Goal: Transaction & Acquisition: Purchase product/service

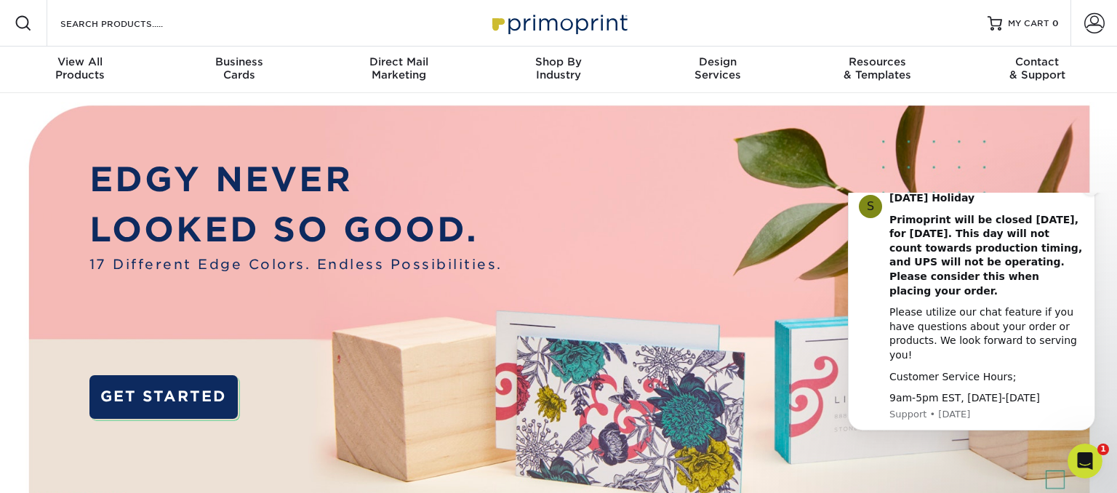
click at [1097, 196] on button "Dismiss notification" at bounding box center [1090, 186] width 19 height 19
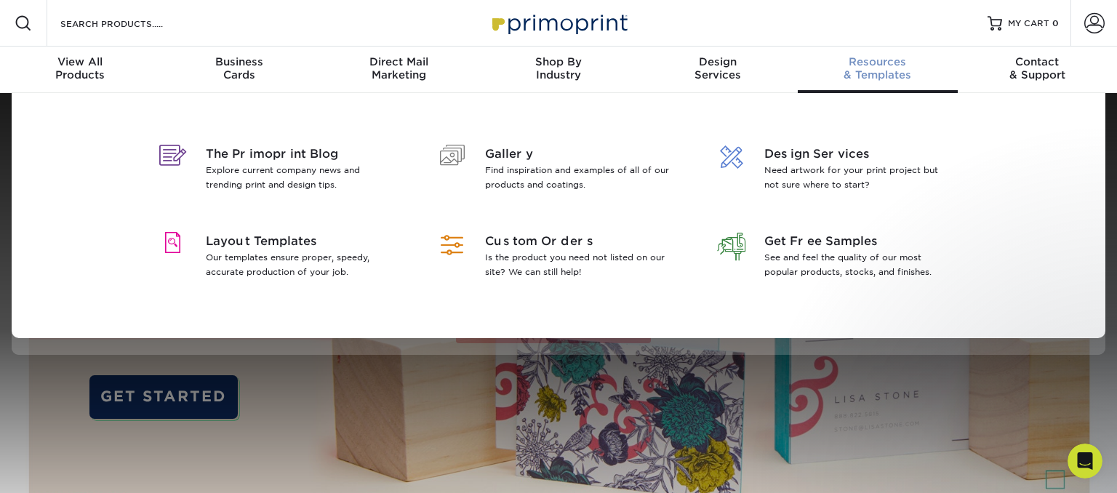
click at [867, 68] on span "Resources" at bounding box center [877, 61] width 159 height 13
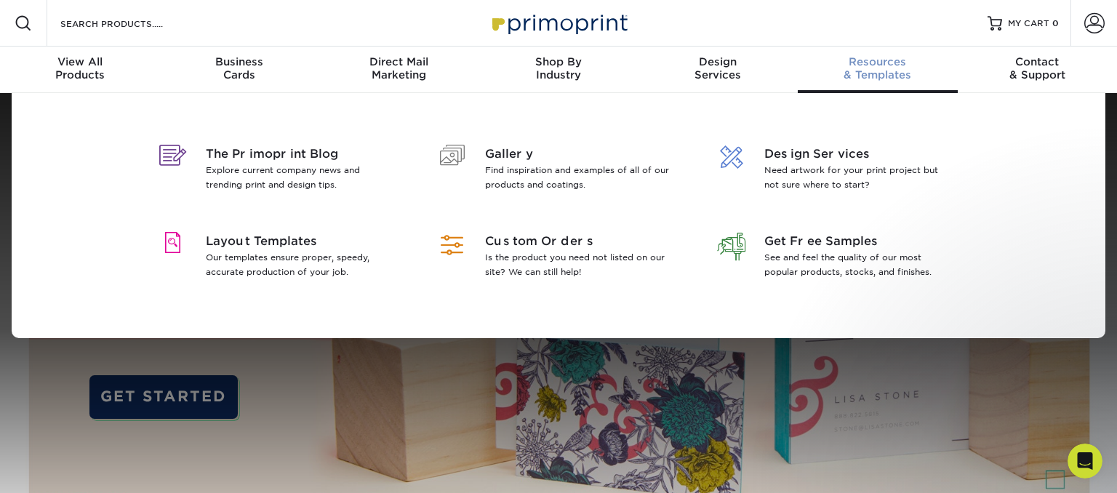
click at [863, 68] on div "Resources & Templates" at bounding box center [877, 68] width 159 height 26
click at [894, 74] on div "Resources & Templates" at bounding box center [877, 68] width 159 height 26
click at [305, 249] on span "Layout Templates" at bounding box center [300, 241] width 188 height 17
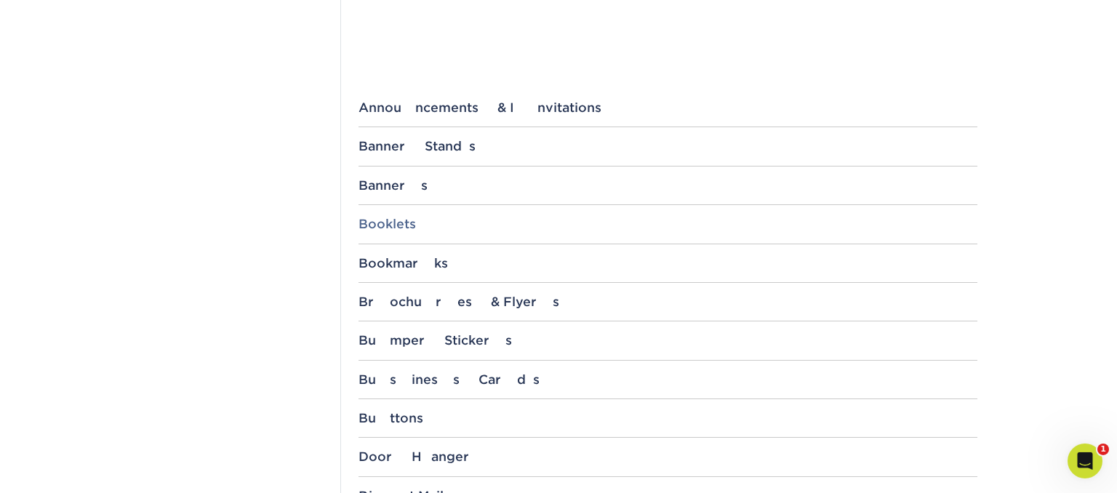
scroll to position [537, 0]
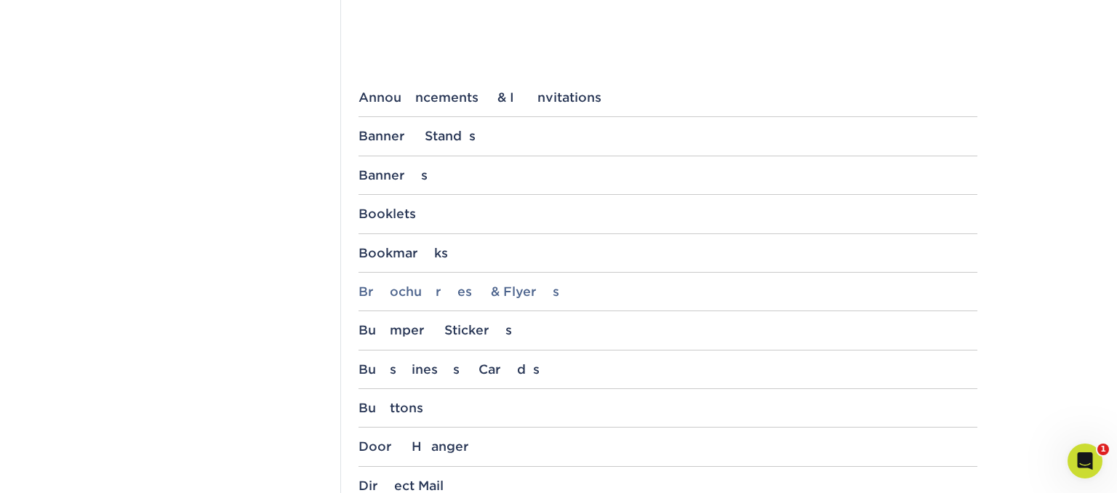
click at [499, 295] on div "Brochures & Flyers" at bounding box center [668, 291] width 619 height 15
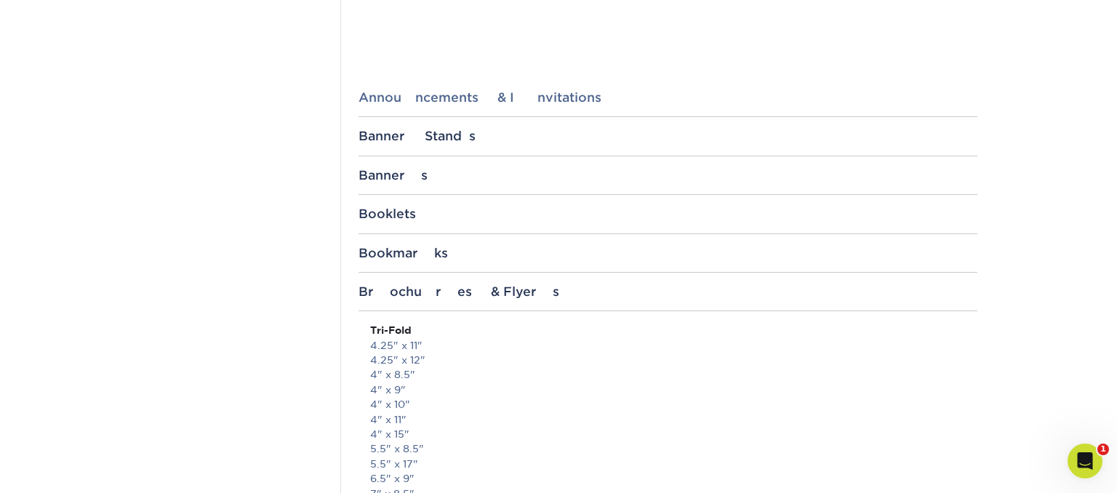
click at [489, 100] on div "Announcements & Invitations" at bounding box center [668, 97] width 619 height 15
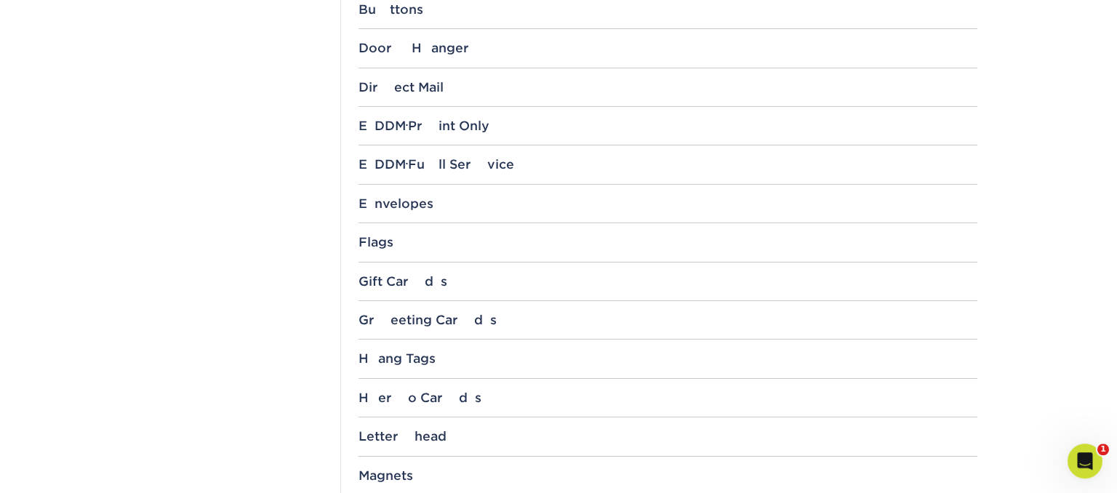
scroll to position [4147, 0]
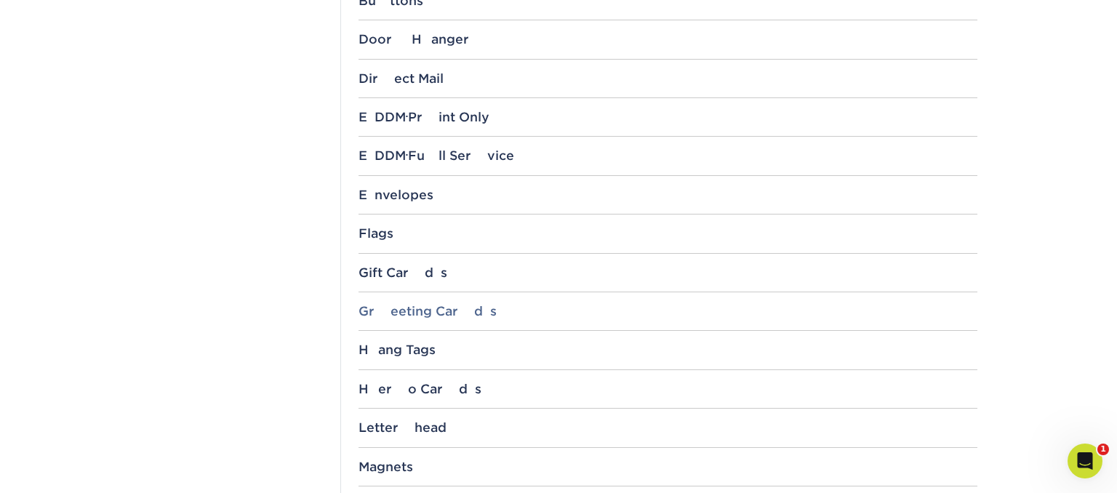
click at [455, 309] on div "Greeting Cards" at bounding box center [668, 311] width 619 height 15
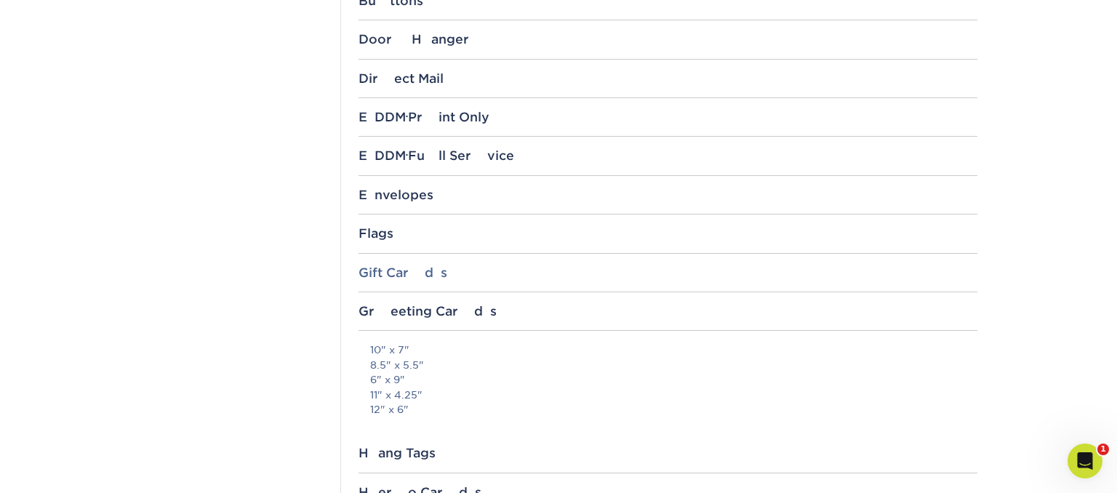
click at [415, 272] on div "Gift Cards" at bounding box center [668, 272] width 619 height 15
click at [420, 270] on div "Gift Cards" at bounding box center [668, 272] width 619 height 15
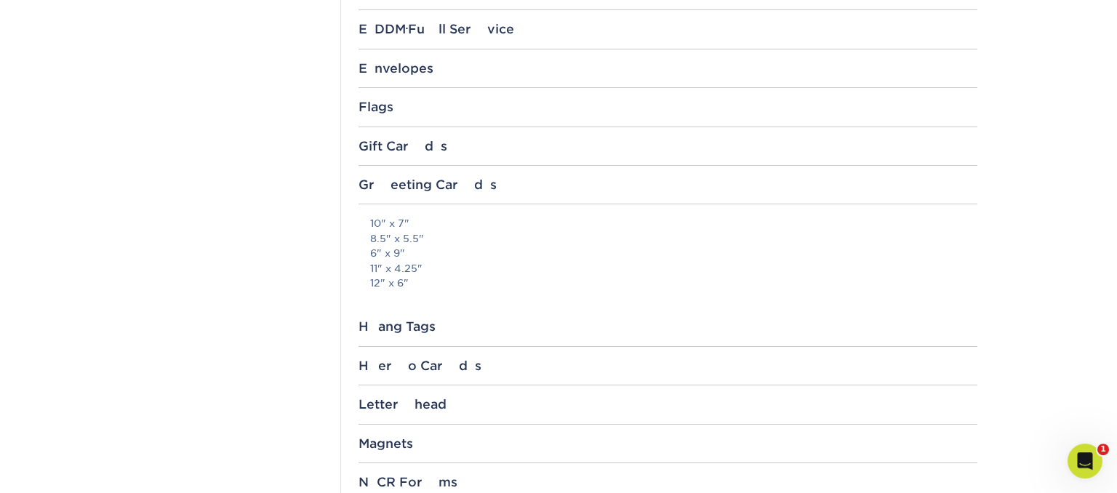
scroll to position [4224, 0]
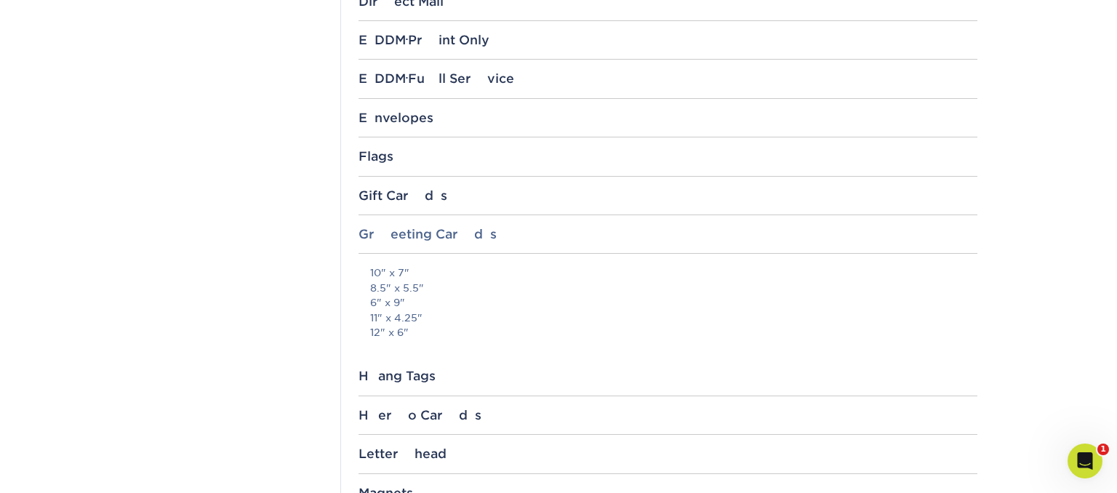
click at [441, 238] on div "Greeting Cards" at bounding box center [668, 234] width 619 height 15
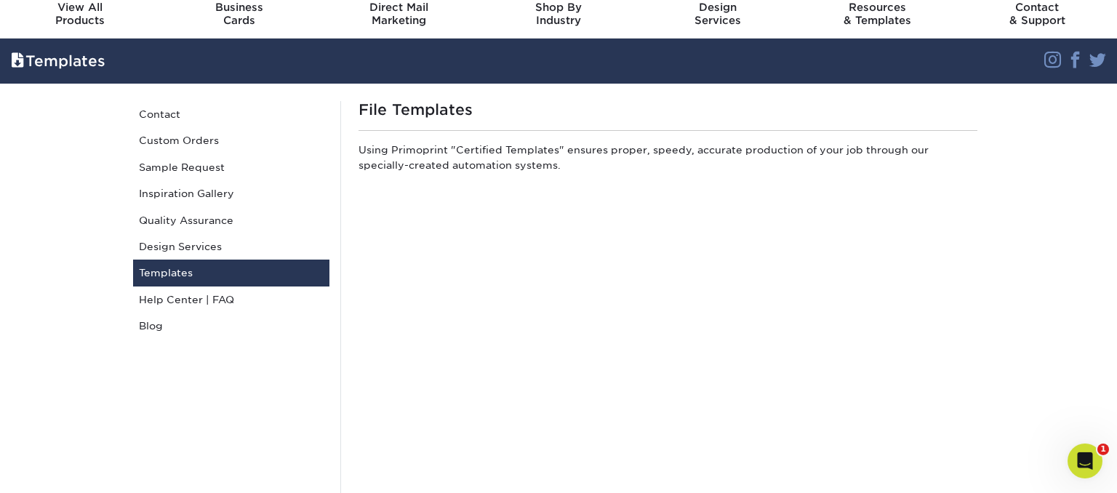
scroll to position [0, 0]
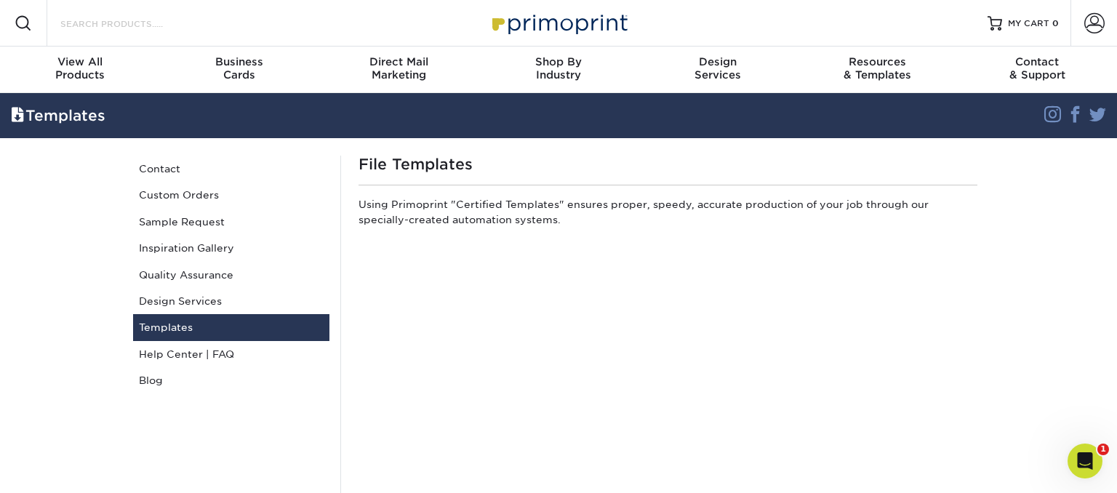
click at [87, 23] on input "Search Products" at bounding box center [130, 23] width 142 height 17
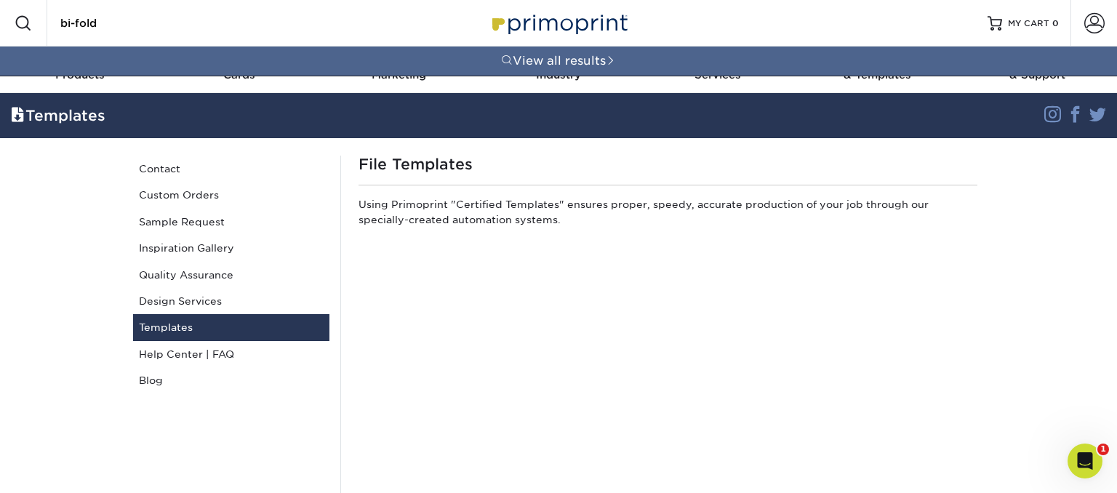
type input "bi-fold"
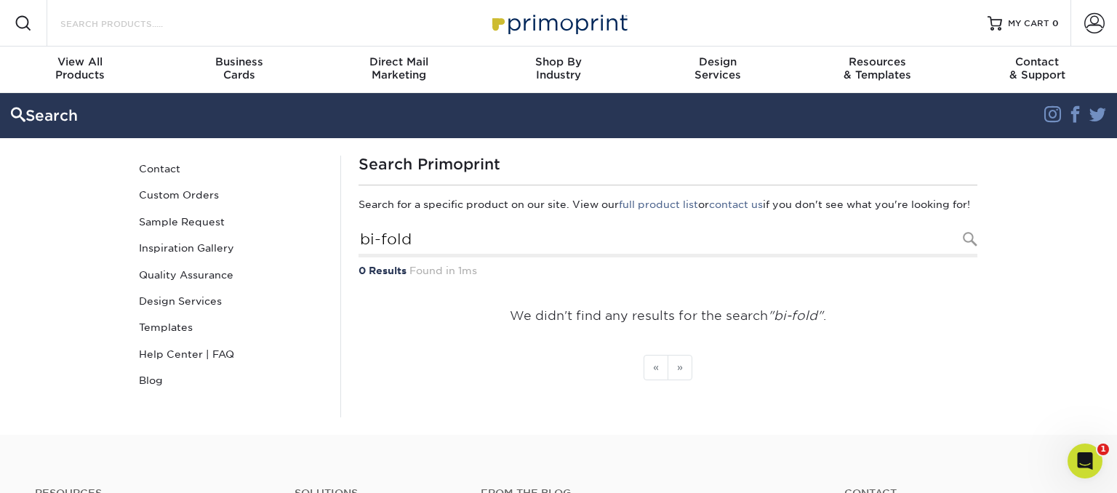
click at [106, 23] on input "Search Products" at bounding box center [130, 23] width 142 height 17
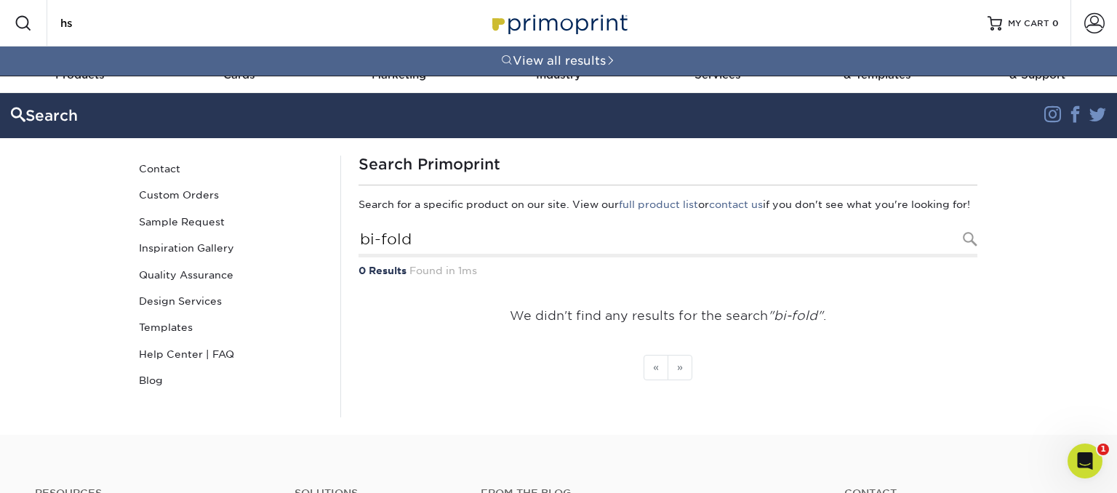
type input "h"
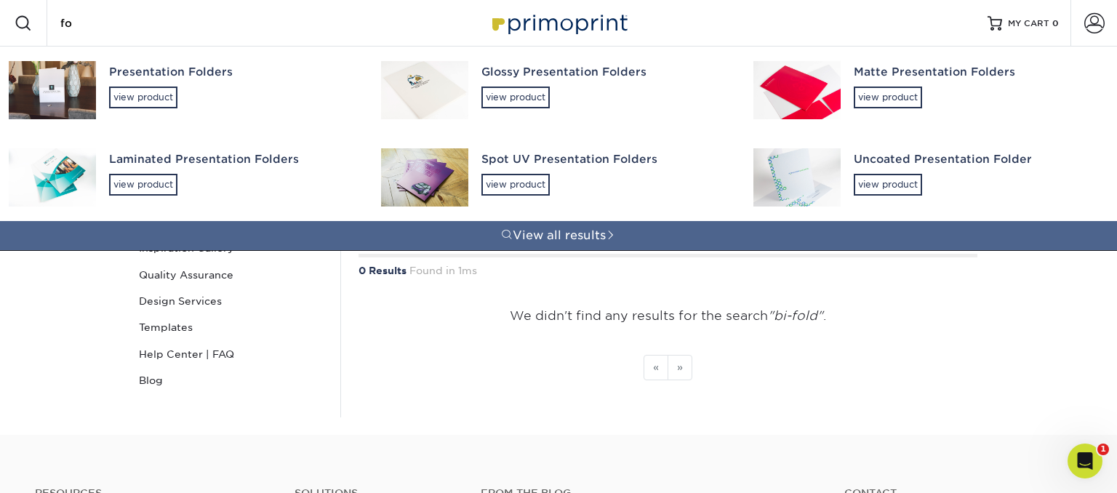
type input "f"
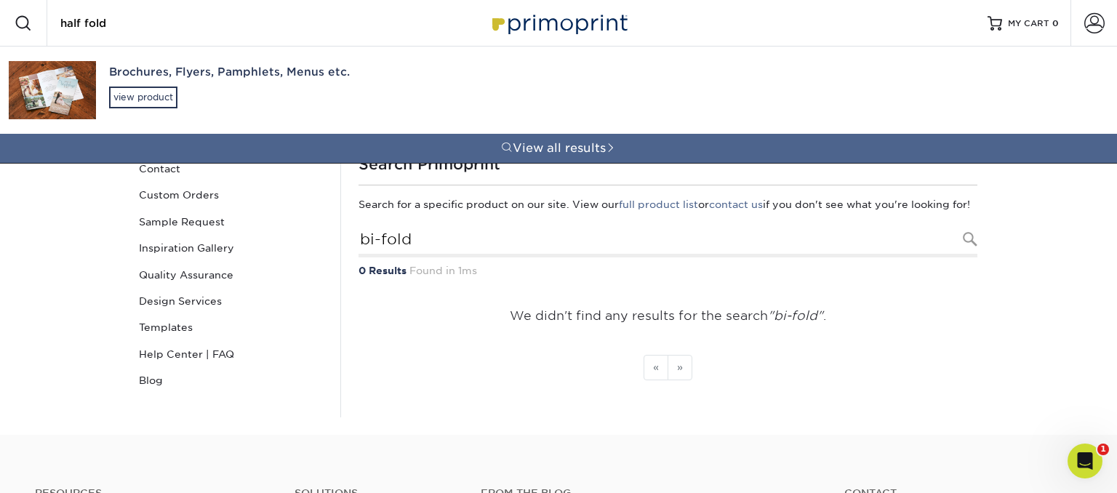
type input "half fold"
click at [244, 75] on div "Brochures, Flyers, Pamphlets, Menus etc." at bounding box center [232, 72] width 246 height 17
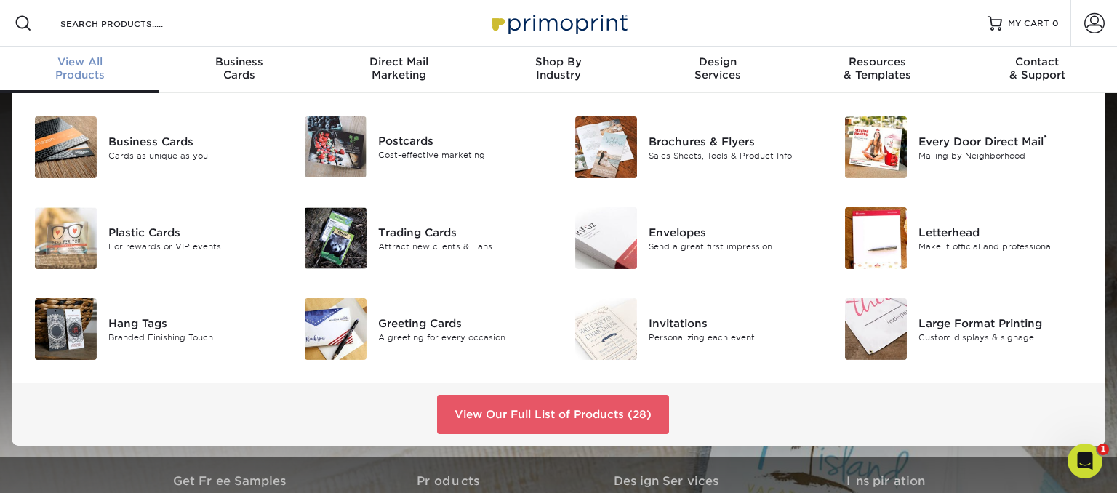
click at [89, 76] on div "View All Products" at bounding box center [79, 68] width 159 height 26
click at [697, 139] on div "Brochures & Flyers" at bounding box center [733, 141] width 169 height 16
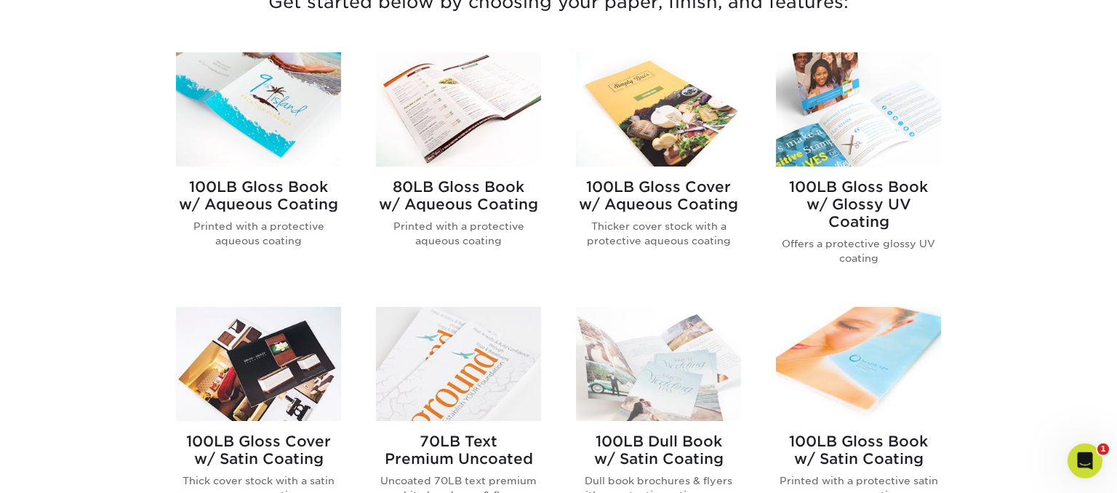
scroll to position [460, 0]
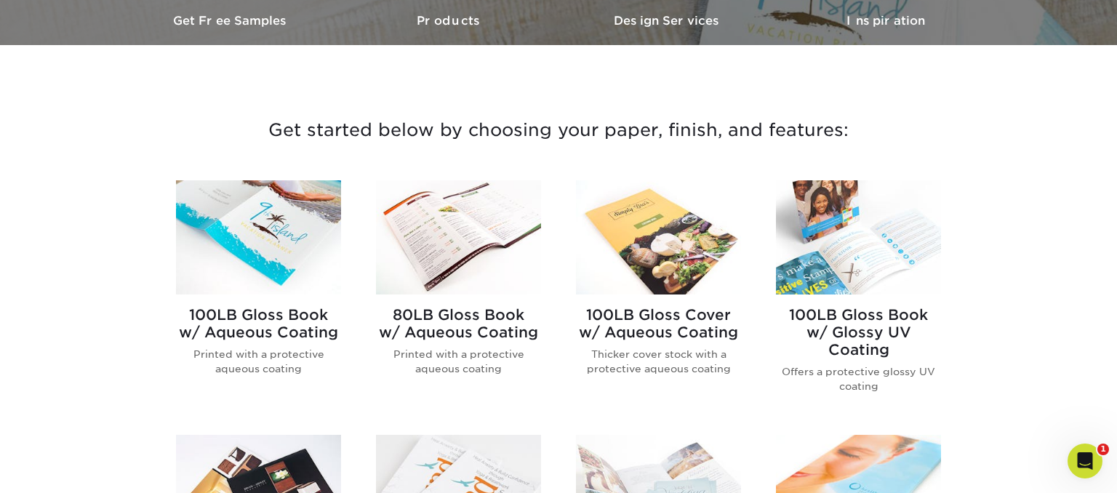
click at [666, 328] on h2 "100LB Gloss Cover w/ Aqueous Coating" at bounding box center [658, 323] width 165 height 35
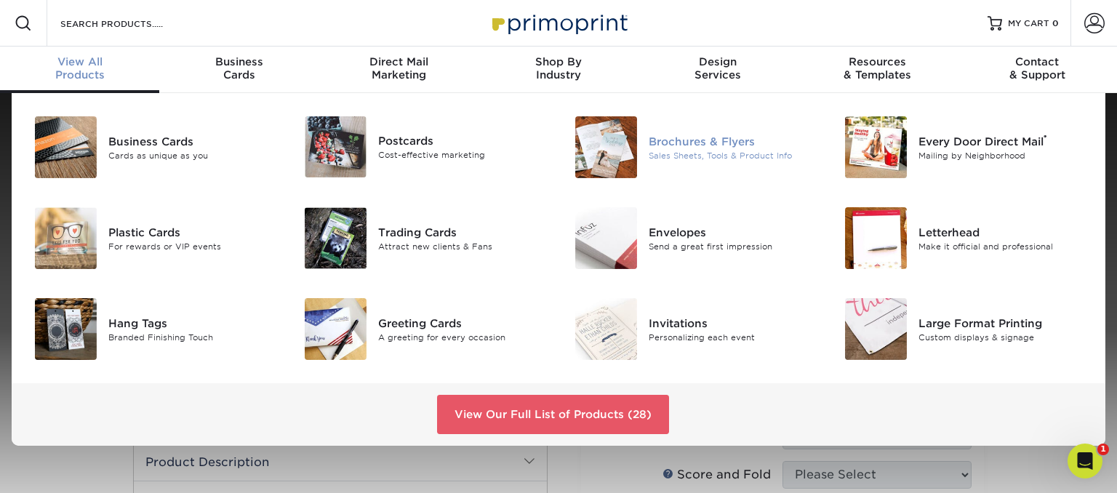
click at [681, 144] on div "Brochures & Flyers" at bounding box center [733, 141] width 169 height 16
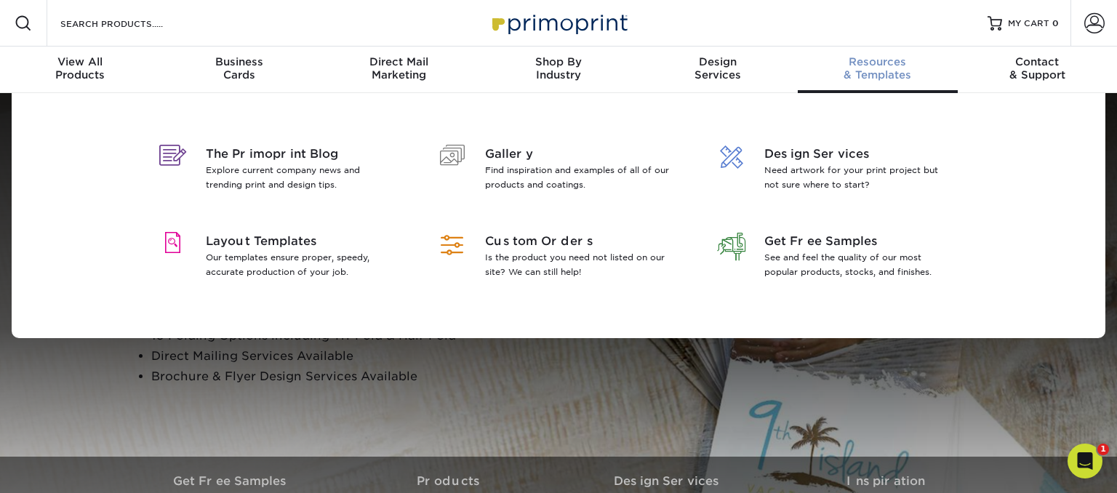
click at [880, 78] on div "Resources & Templates" at bounding box center [877, 68] width 159 height 26
click at [864, 75] on div "Resources & Templates" at bounding box center [877, 68] width 159 height 26
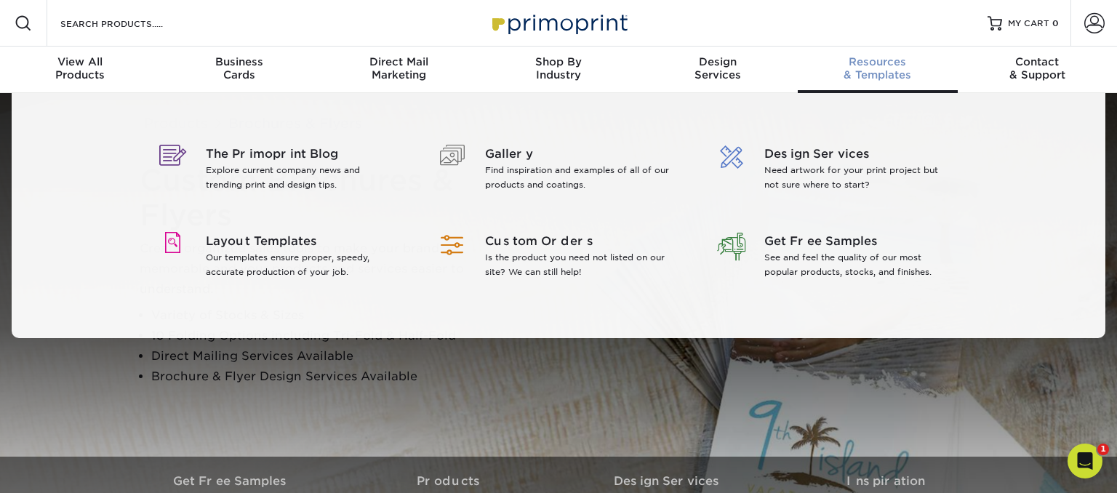
click at [889, 72] on div "Resources & Templates" at bounding box center [877, 68] width 159 height 26
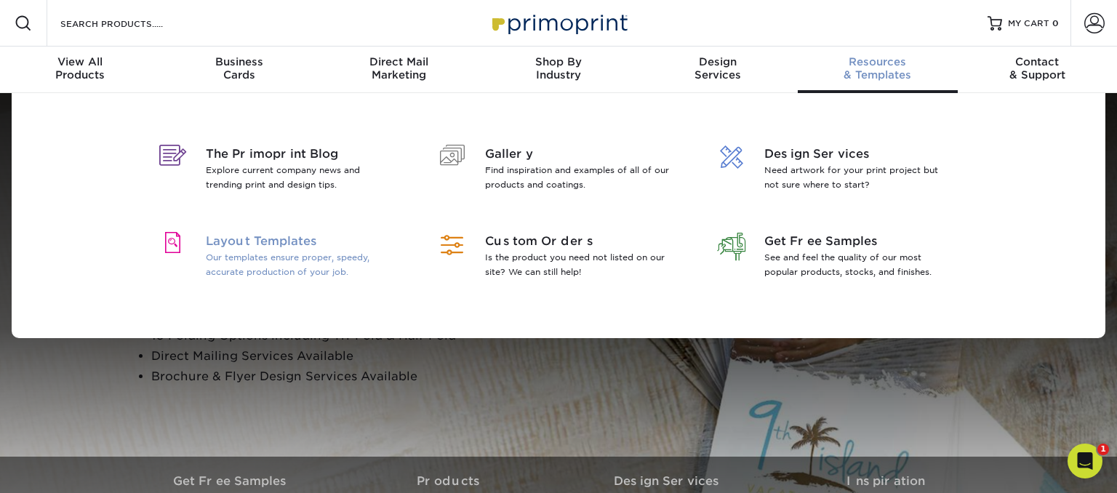
click at [272, 246] on span "Layout Templates" at bounding box center [300, 241] width 188 height 17
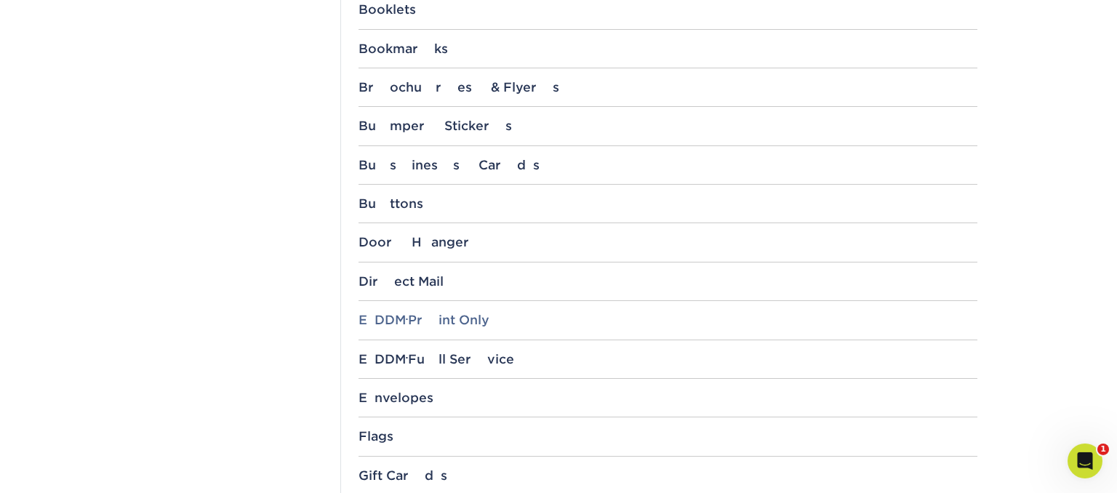
scroll to position [691, 0]
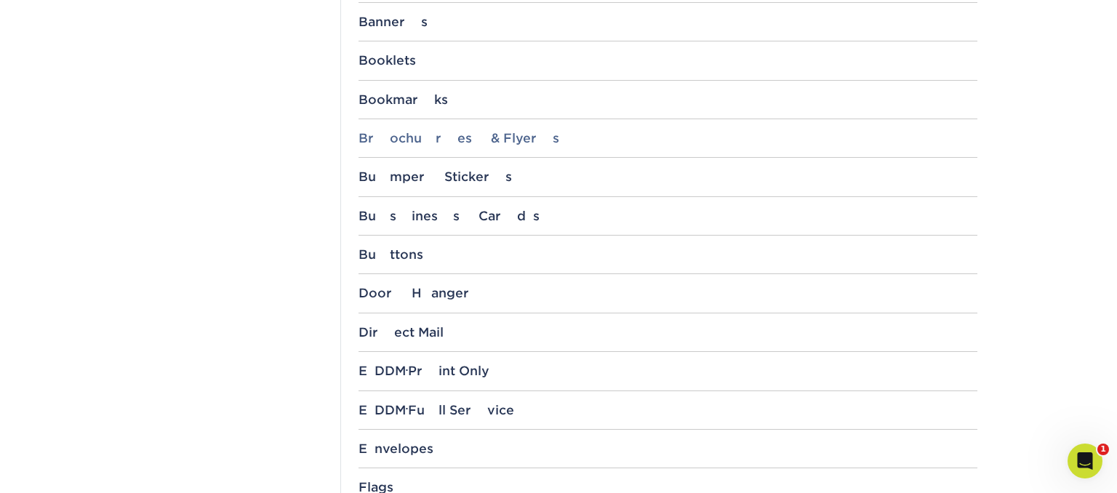
click at [470, 140] on div "Brochures & Flyers" at bounding box center [668, 138] width 619 height 15
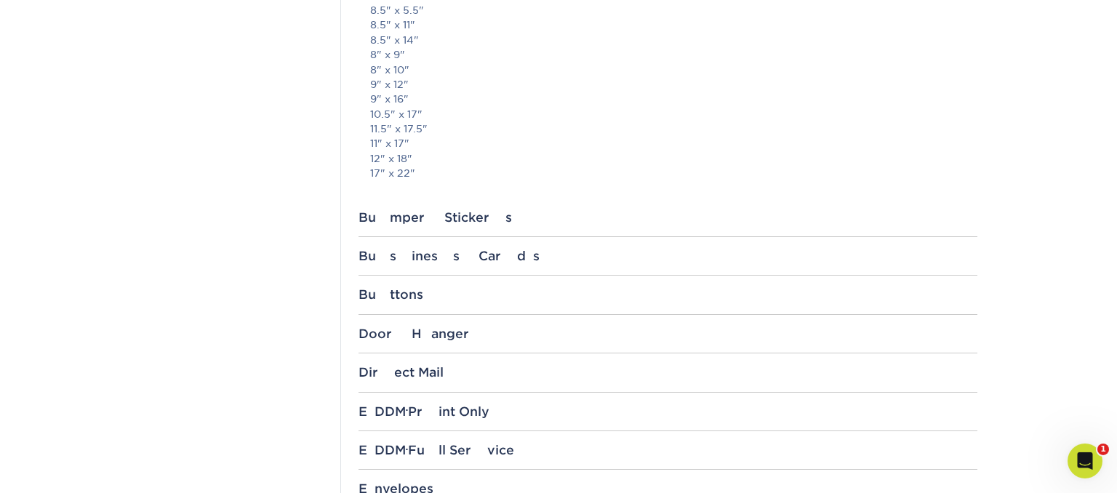
scroll to position [3609, 0]
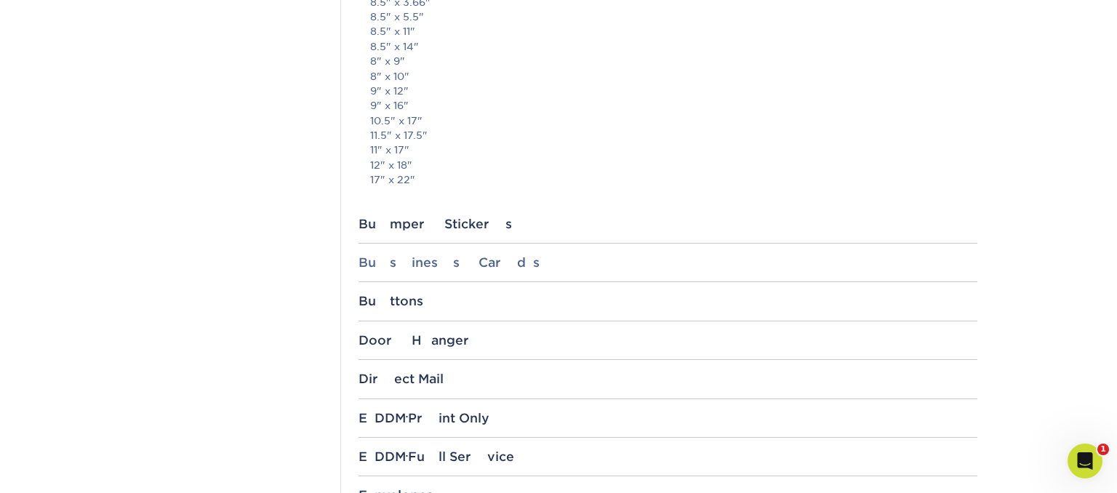
click at [452, 265] on div "Business Cards" at bounding box center [668, 262] width 619 height 15
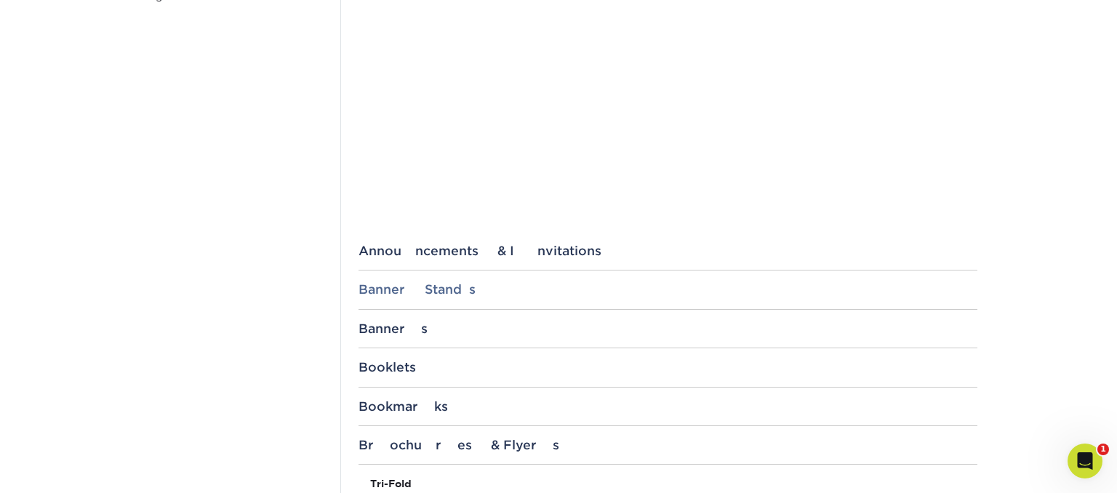
scroll to position [0, 0]
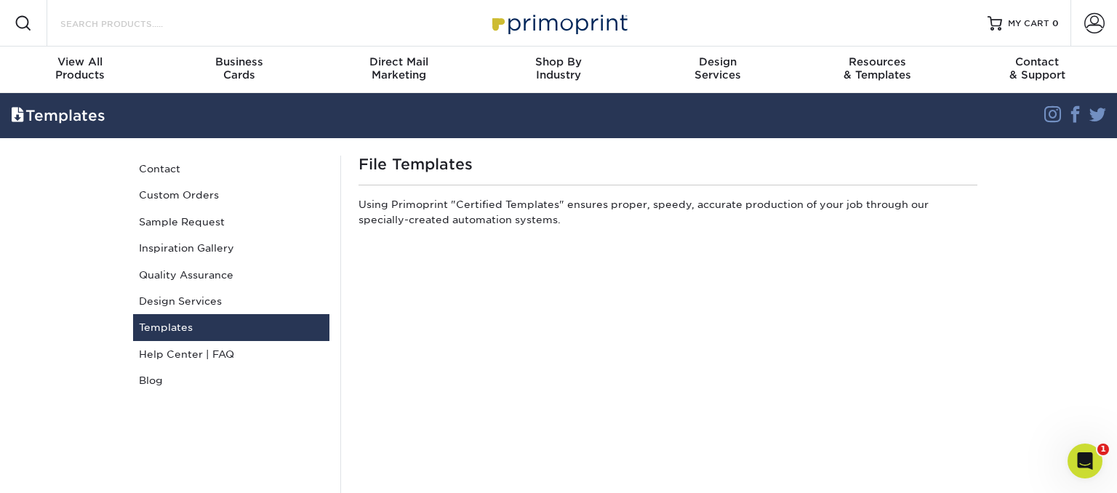
click at [138, 25] on input "Search Products" at bounding box center [130, 23] width 142 height 17
click at [147, 25] on input "Search Products" at bounding box center [130, 23] width 142 height 17
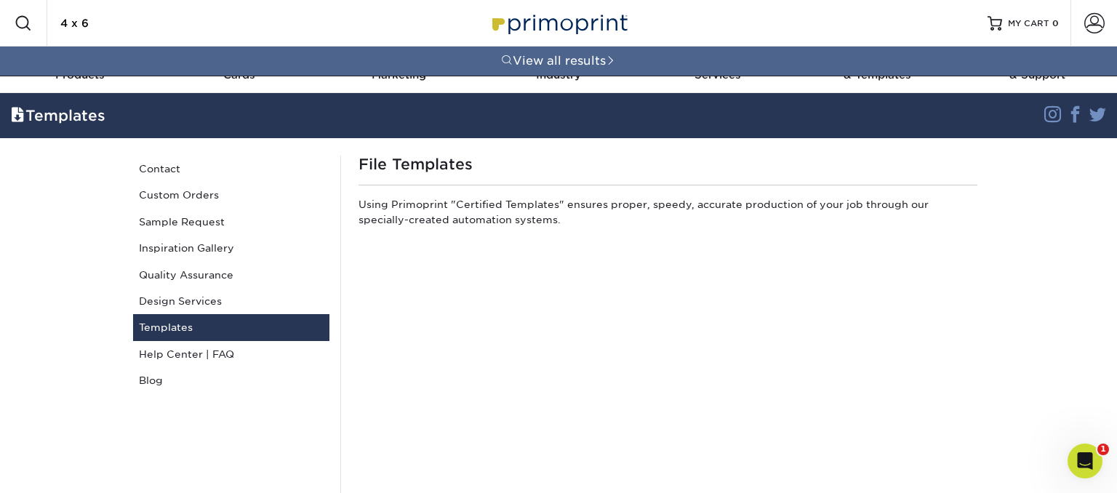
type input "4 x 6"
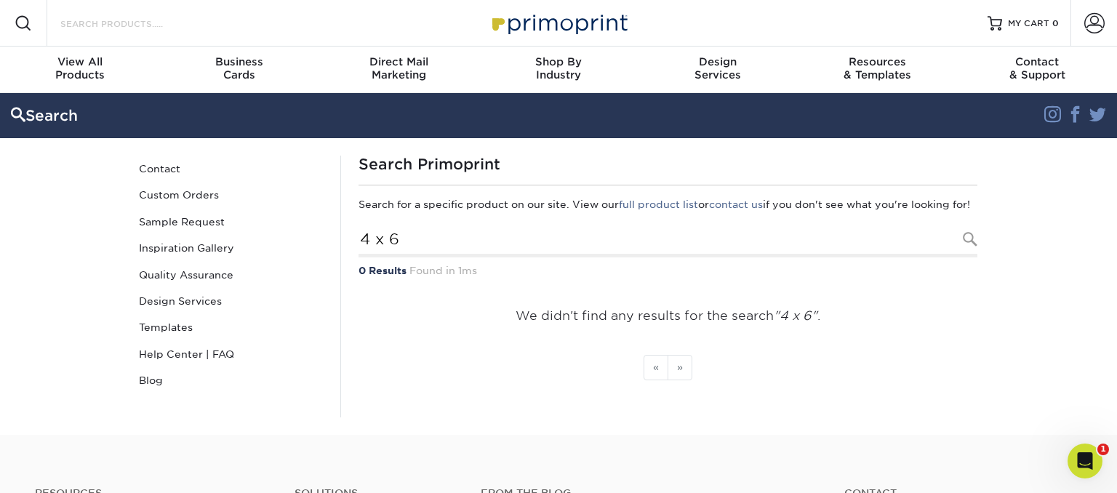
click at [162, 25] on input "Search Products" at bounding box center [130, 23] width 142 height 17
type input "4"
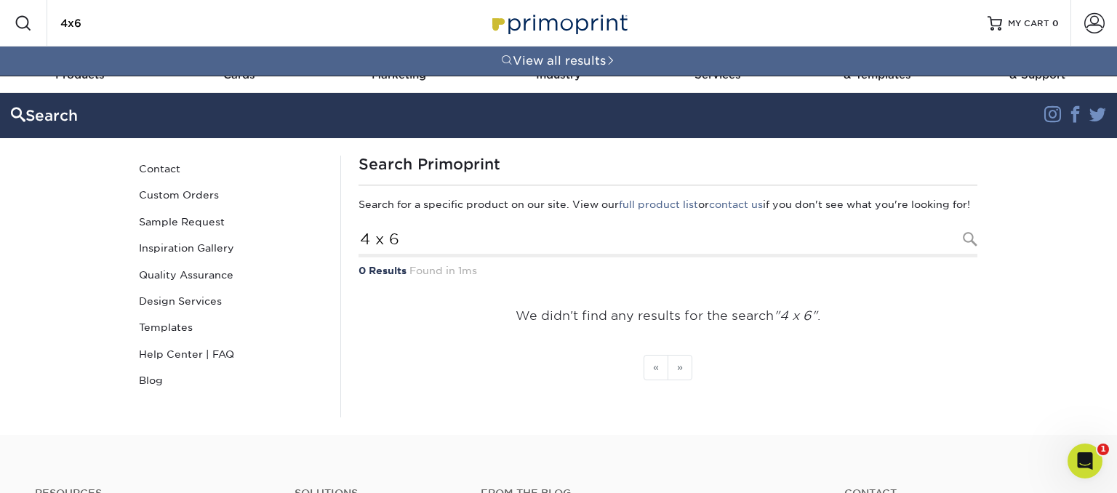
type input "4x6"
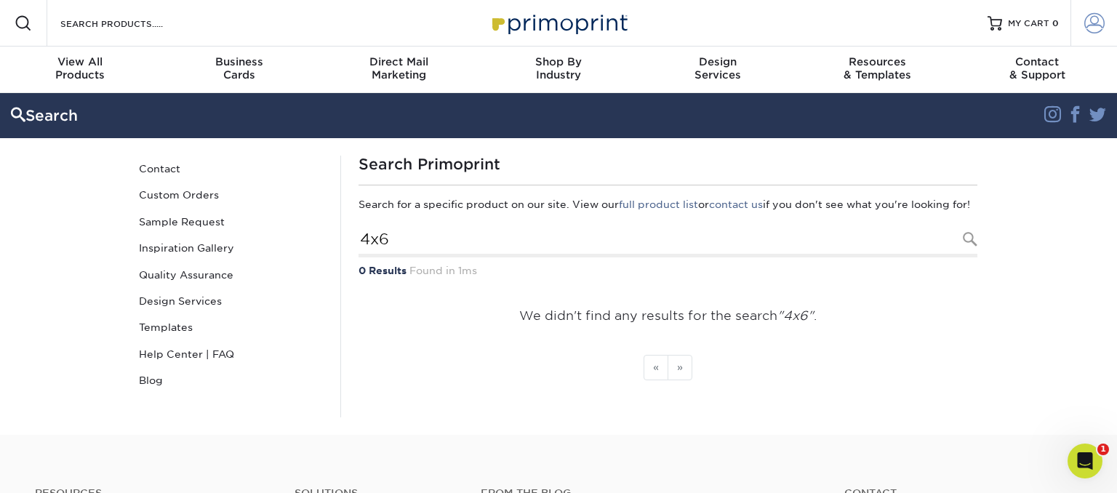
click at [1092, 19] on span at bounding box center [1094, 23] width 20 height 20
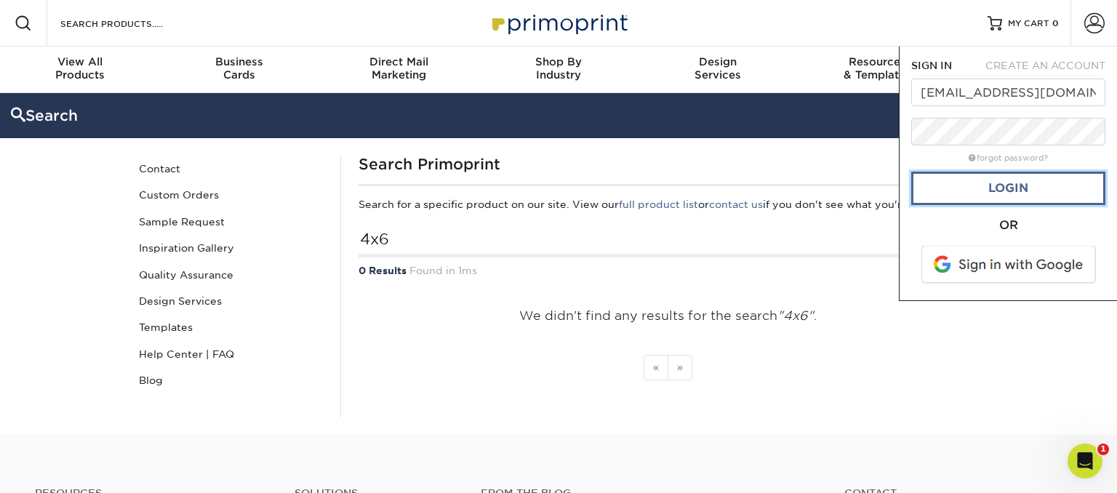
click at [1033, 188] on link "Login" at bounding box center [1008, 188] width 194 height 33
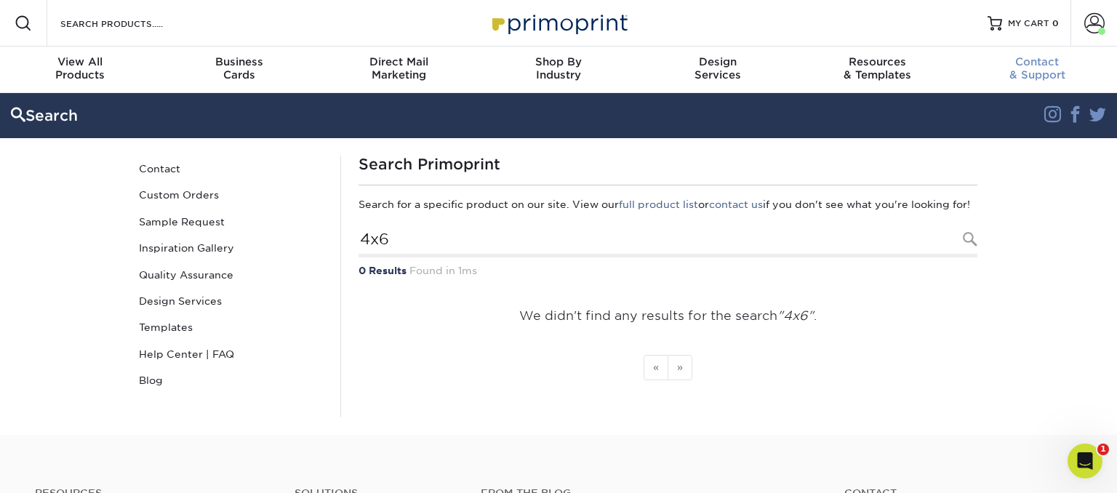
click at [1095, 25] on span at bounding box center [1094, 23] width 20 height 20
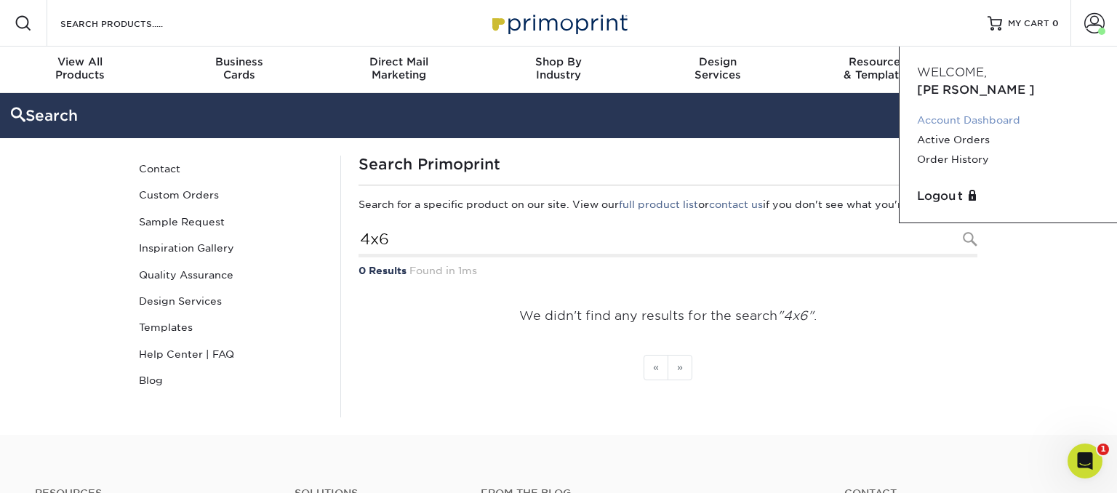
click at [980, 111] on link "Account Dashboard" at bounding box center [1008, 121] width 183 height 20
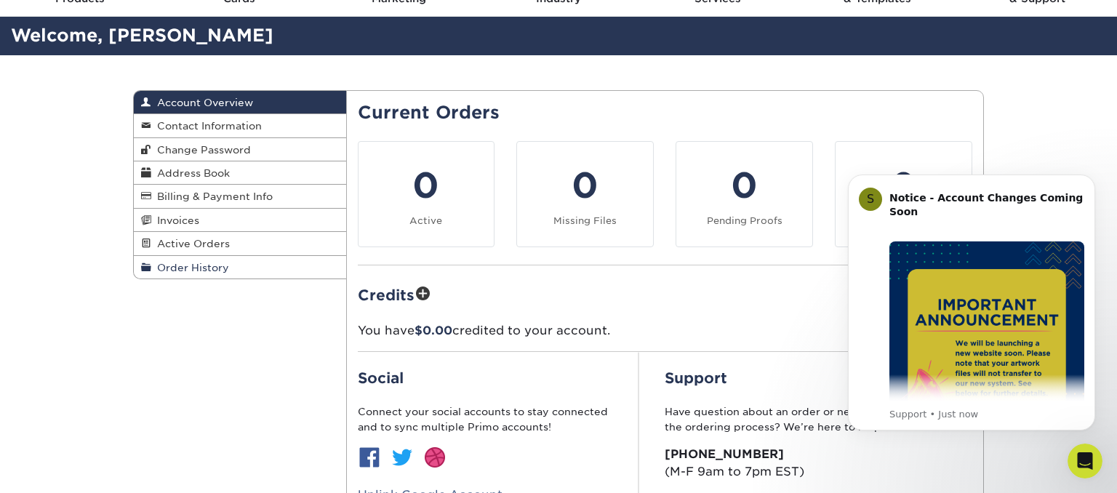
click at [193, 268] on span "Order History" at bounding box center [190, 268] width 78 height 12
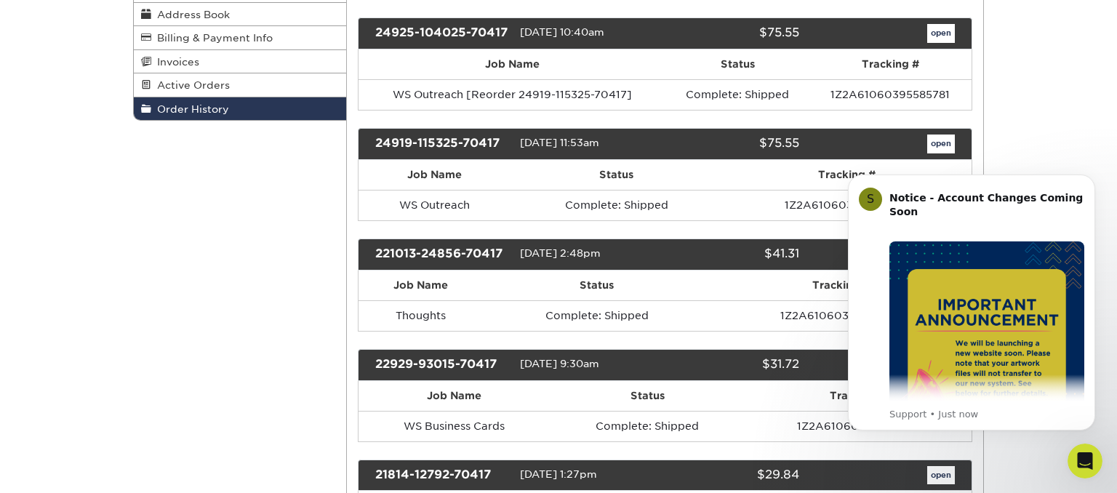
scroll to position [230, 0]
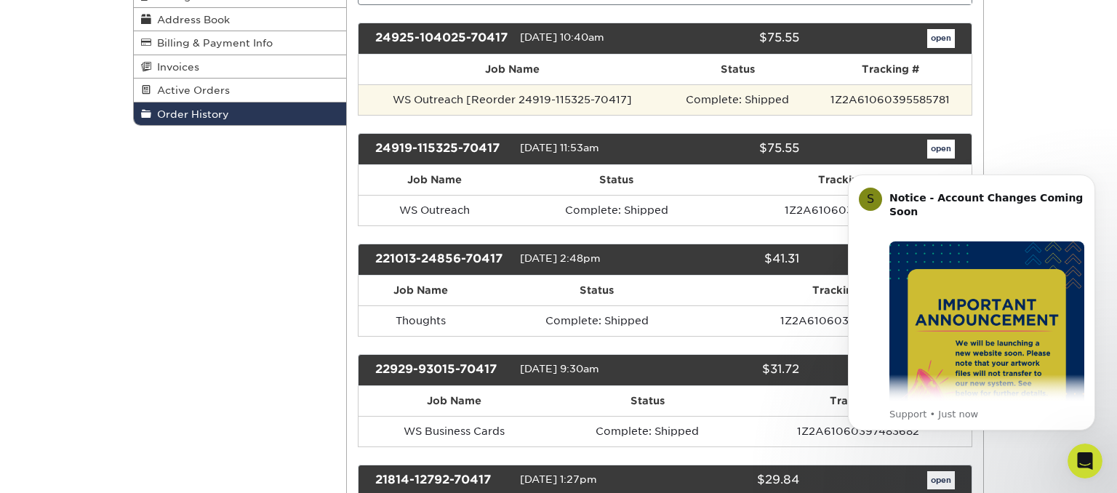
click at [453, 100] on td "WS Outreach [Reorder 24919-115325-70417]" at bounding box center [513, 99] width 308 height 31
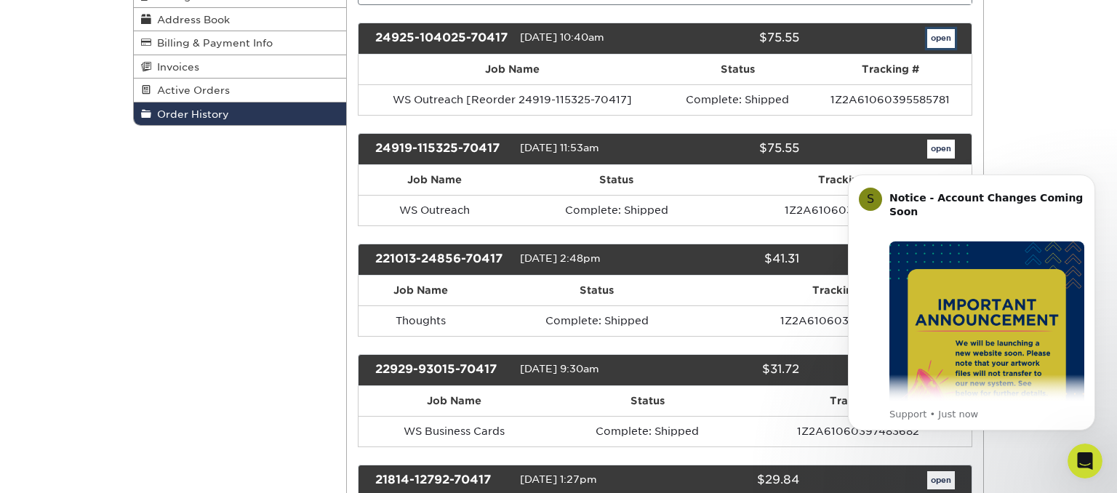
click at [951, 37] on link "open" at bounding box center [941, 38] width 28 height 19
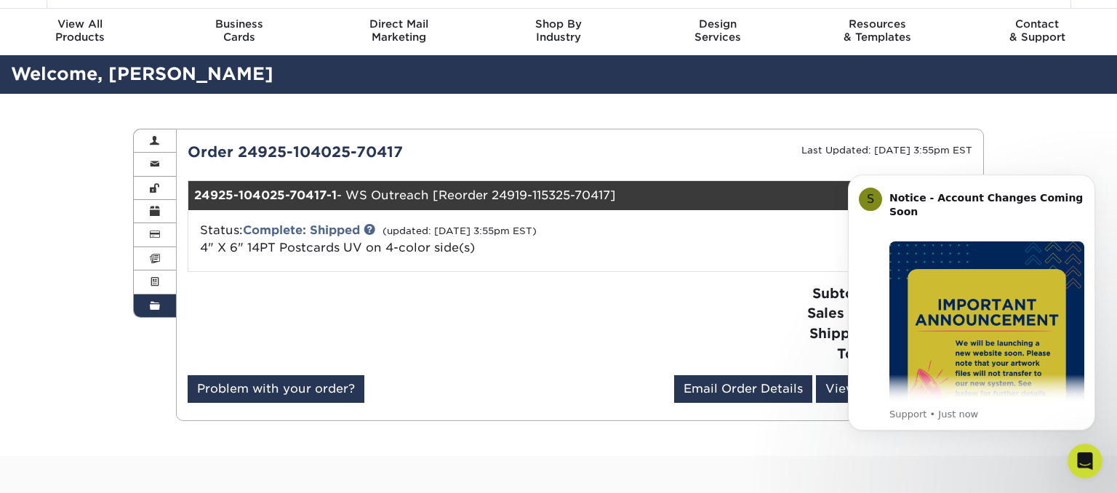
scroll to position [0, 0]
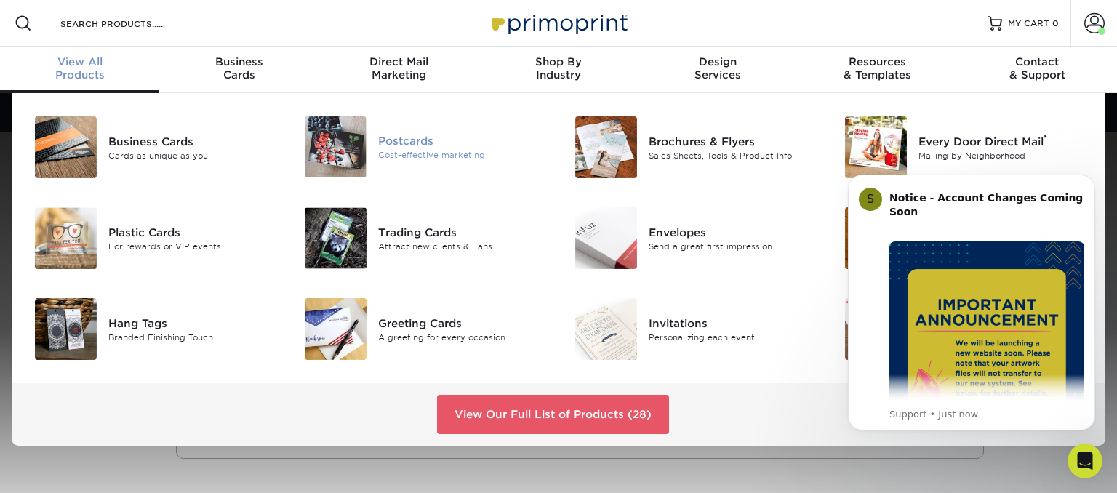
click at [423, 149] on div "Cost-effective marketing" at bounding box center [462, 155] width 169 height 12
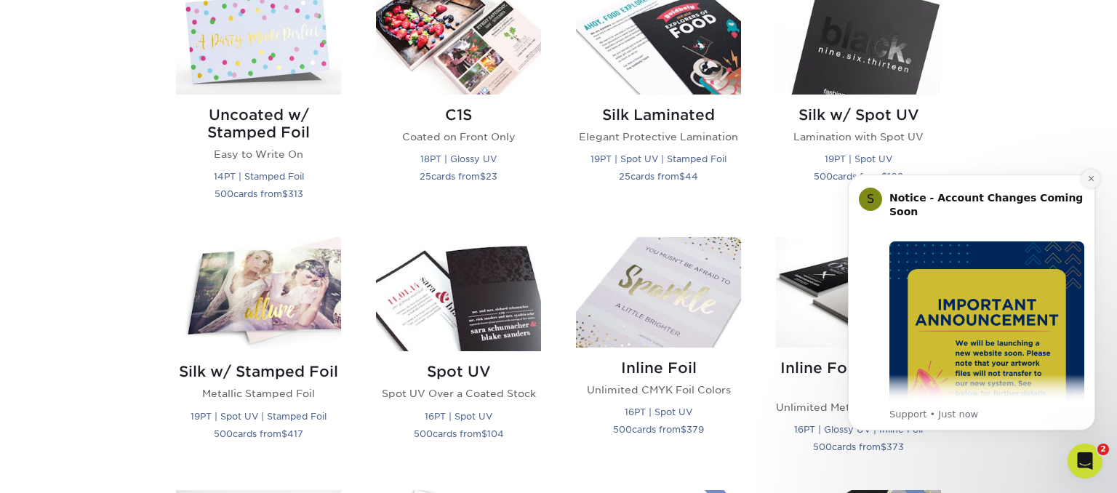
click at [1089, 181] on icon "Dismiss notification" at bounding box center [1090, 178] width 5 height 5
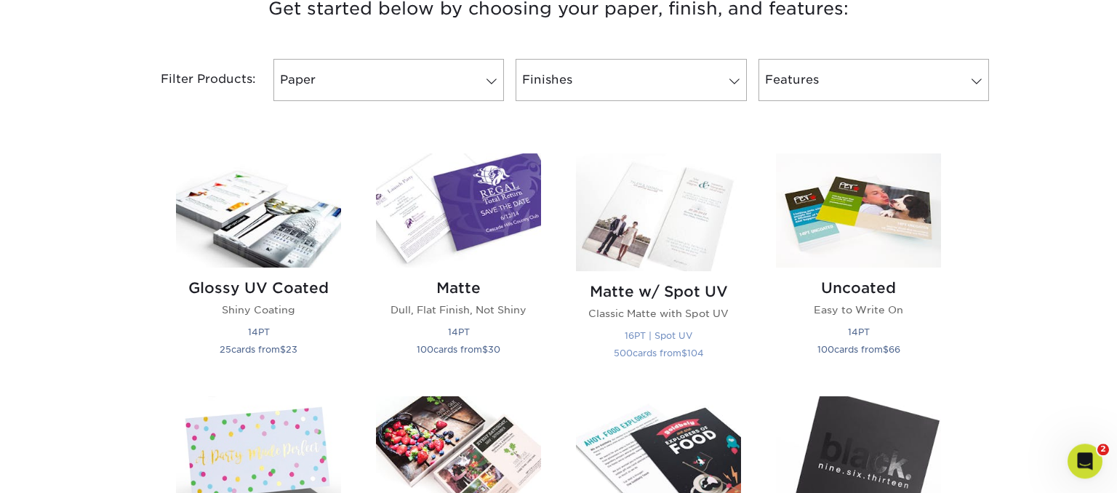
scroll to position [460, 0]
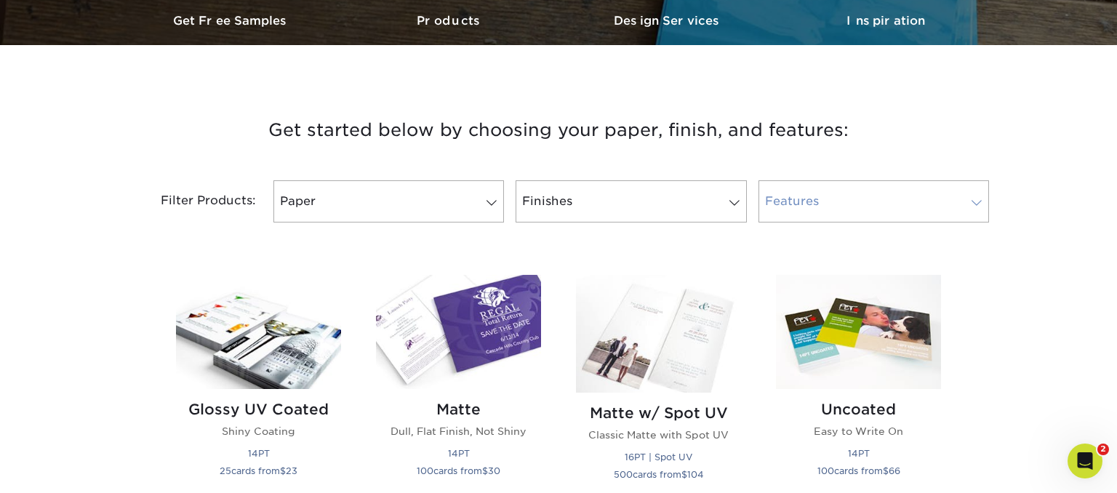
click at [977, 207] on span at bounding box center [977, 203] width 20 height 12
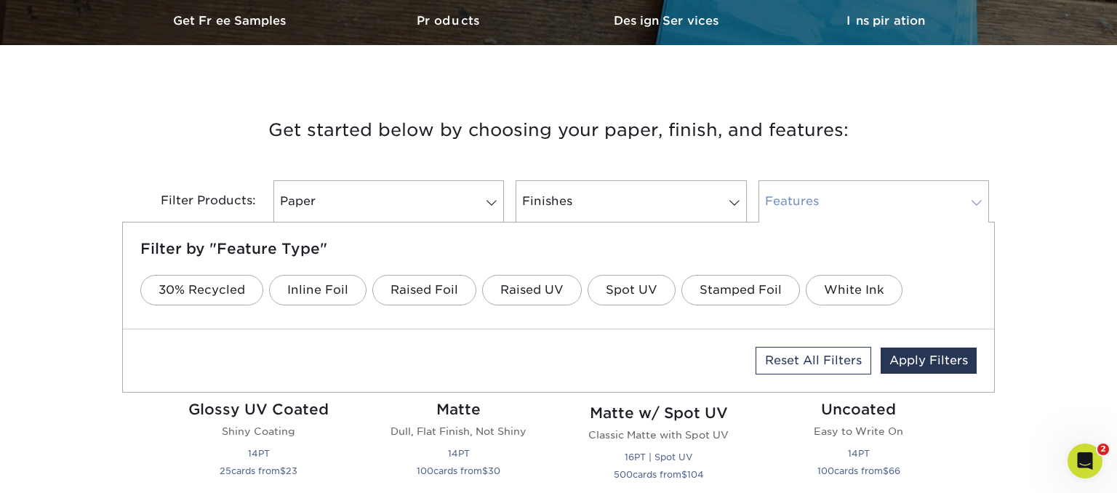
click at [974, 207] on span at bounding box center [977, 203] width 20 height 12
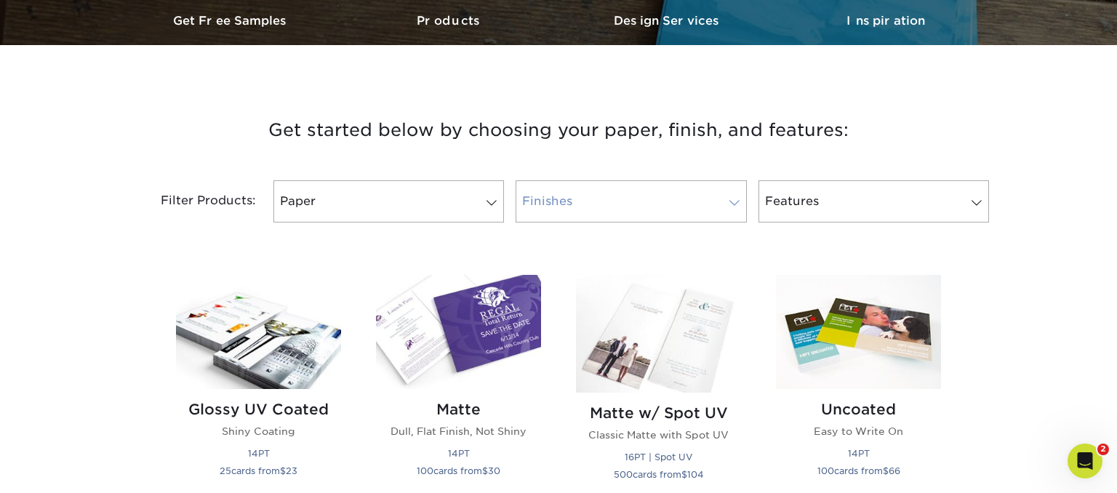
click at [743, 200] on span at bounding box center [734, 203] width 20 height 12
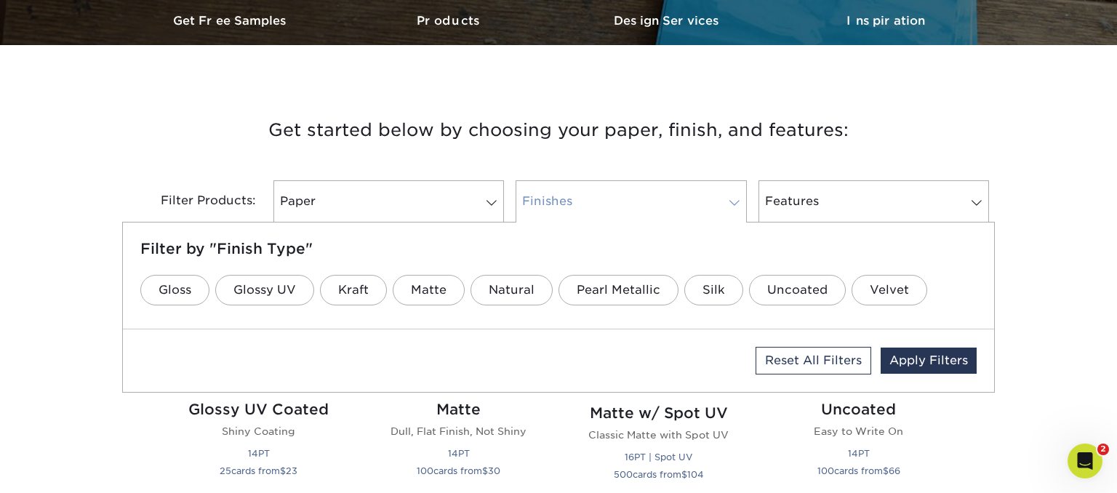
click at [739, 201] on span at bounding box center [734, 203] width 20 height 12
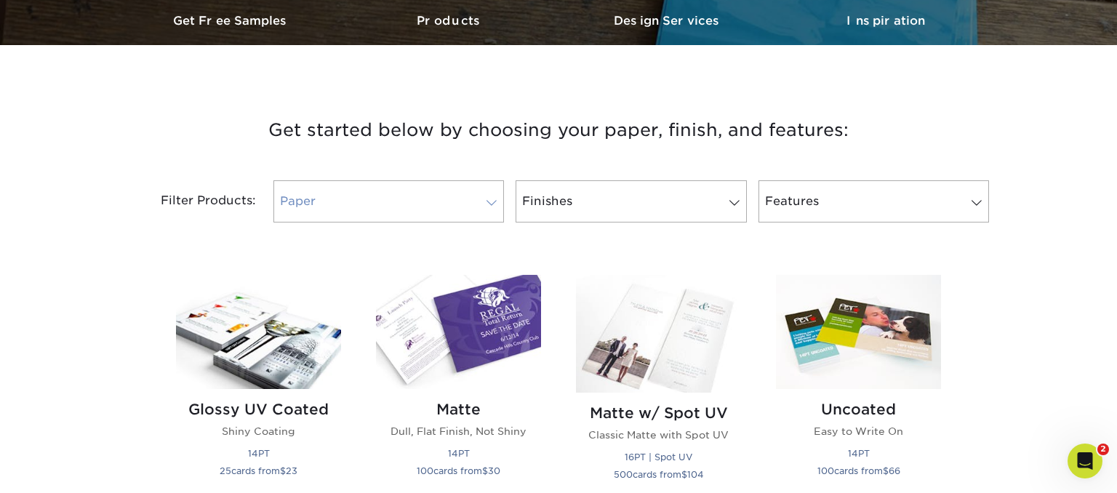
click at [482, 201] on span at bounding box center [491, 203] width 20 height 12
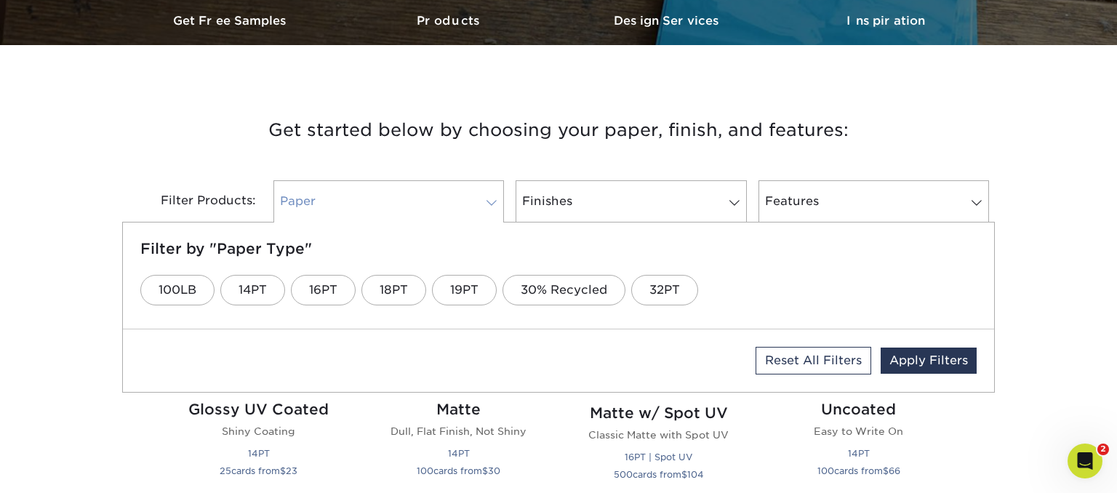
click at [482, 201] on span at bounding box center [491, 203] width 20 height 12
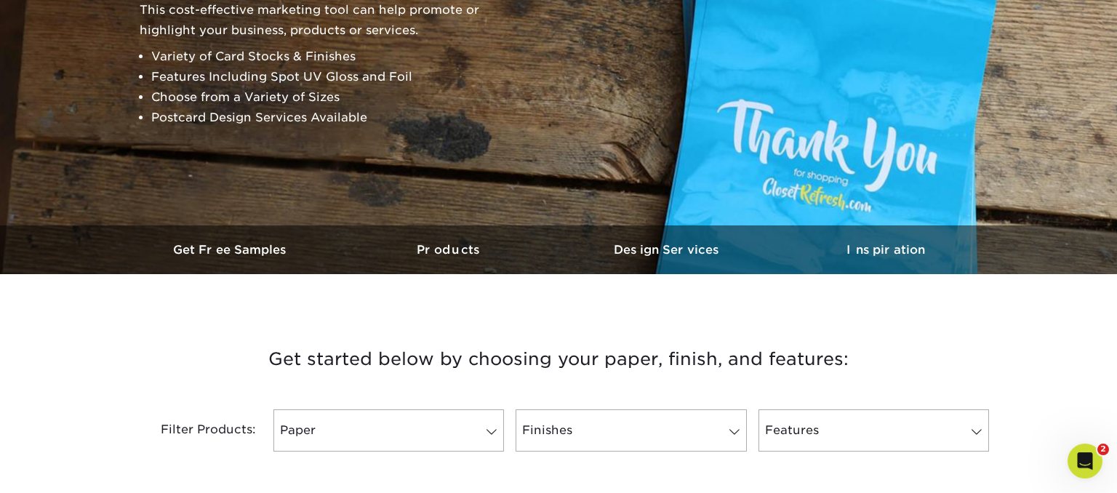
scroll to position [0, 0]
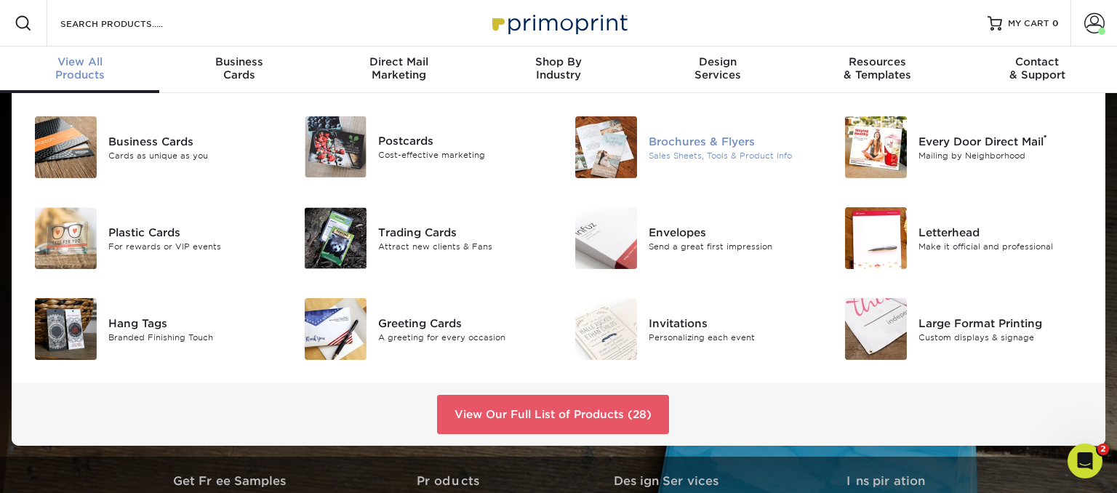
click at [696, 168] on div "Brochures & Flyers Sales Sheets, Tools & Product Info" at bounding box center [739, 147] width 180 height 62
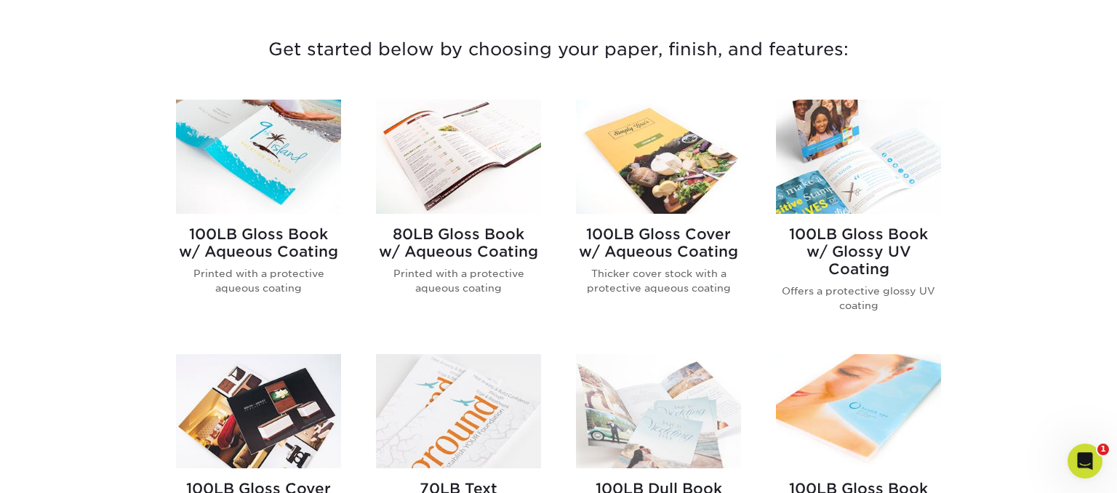
scroll to position [537, 0]
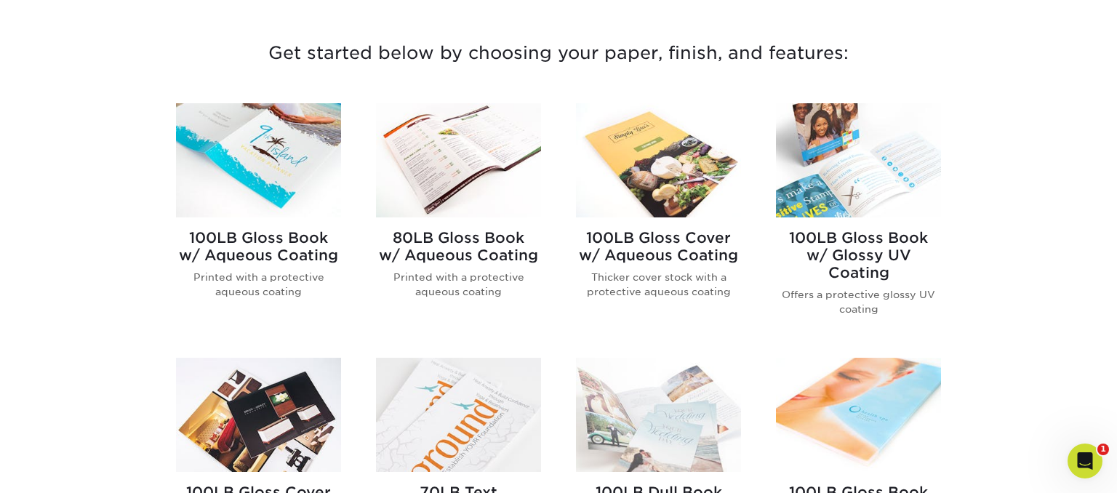
click at [321, 254] on h2 "100LB Gloss Book w/ Aqueous Coating" at bounding box center [258, 246] width 165 height 35
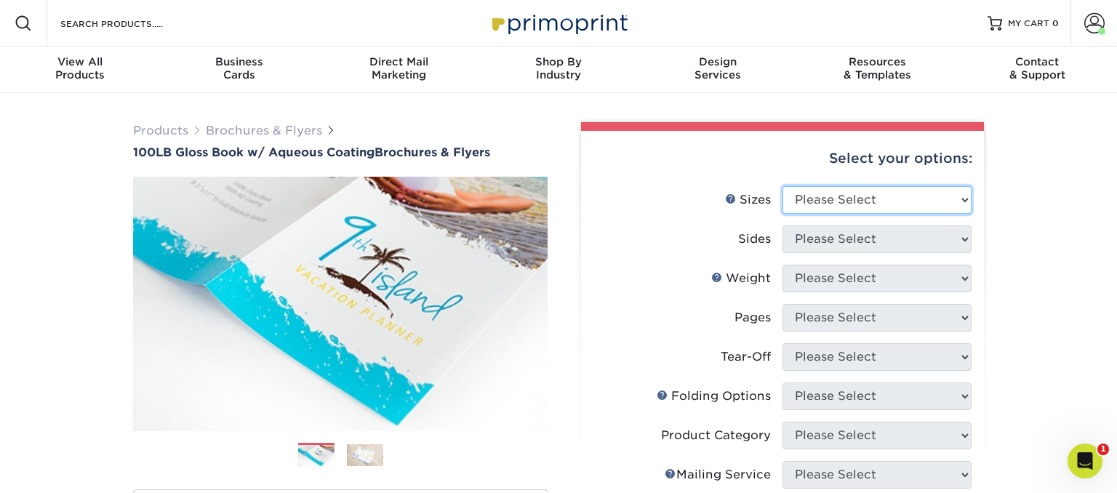
select select "4.25x5.50"
click option "4.25" x 5.5"" at bounding box center [0, 0] width 0 height 0
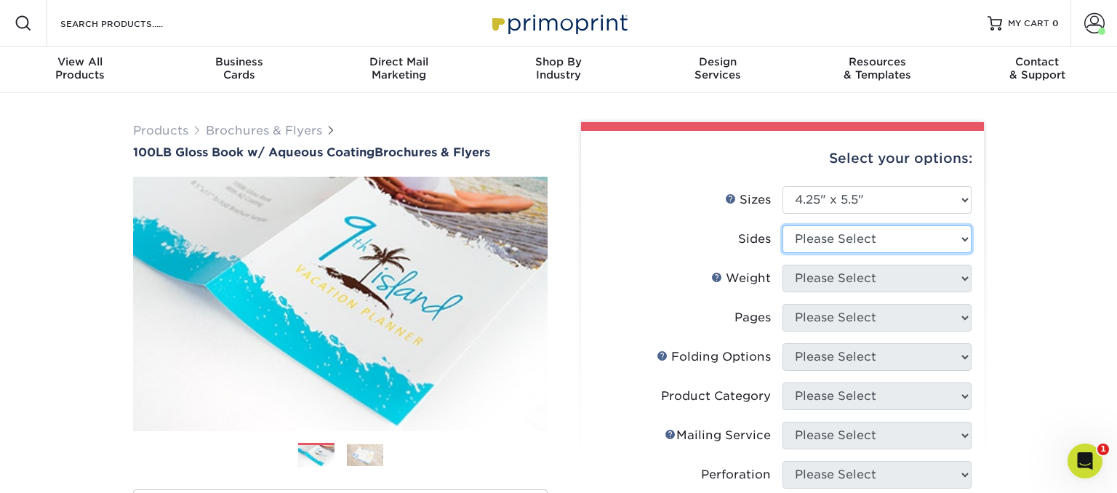
click at [783, 225] on select "Please Select Print Both Sides Print Front Only" at bounding box center [877, 239] width 189 height 28
select select "13abbda7-1d64-4f25-8bb2-c179b224825d"
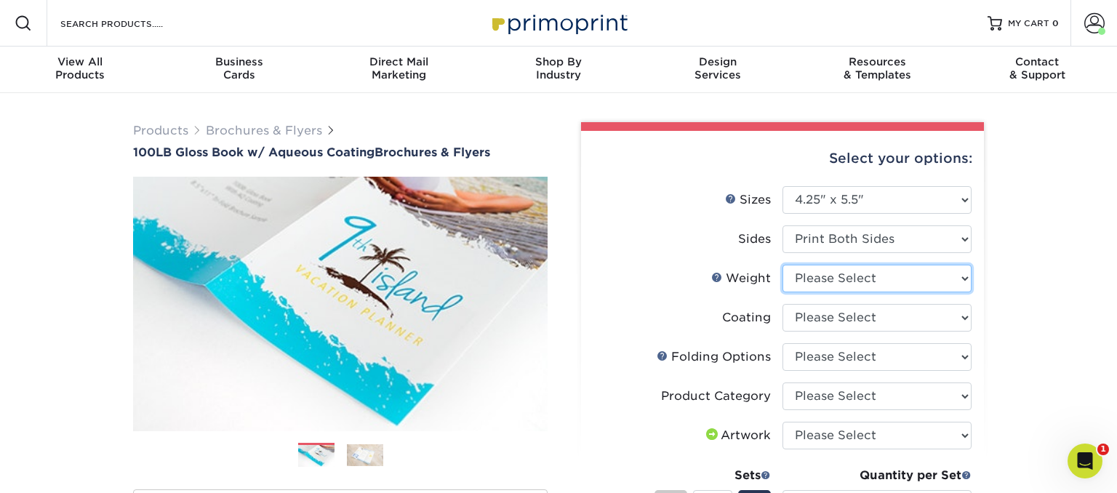
click at [783, 265] on select "Please Select 100LB" at bounding box center [877, 279] width 189 height 28
select select "100LB"
click at [783, 304] on select at bounding box center [877, 318] width 189 height 28
select select "d41dab50-ff65-4f4f-bb17-2afe4d36ae33"
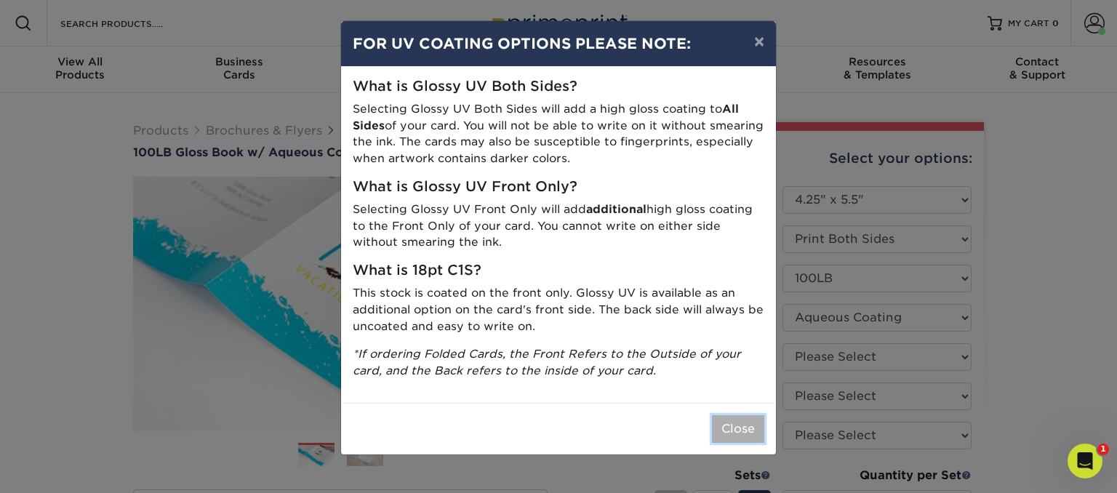
click at [743, 429] on button "Close" at bounding box center [738, 429] width 52 height 28
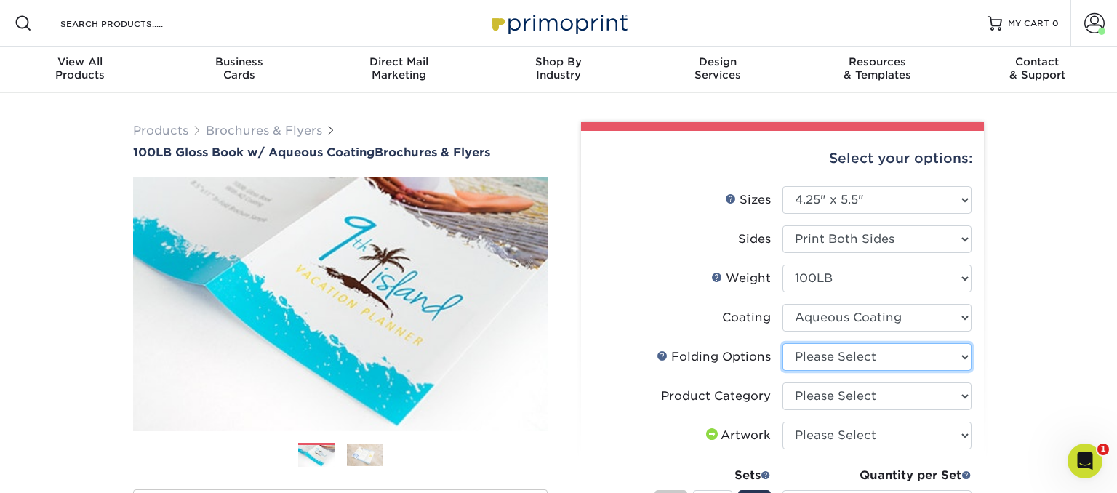
select select "9b1d5825-34d1-4721-9874-ed79abb003d7"
click option "FLAT - No Folding" at bounding box center [0, 0] width 0 height 0
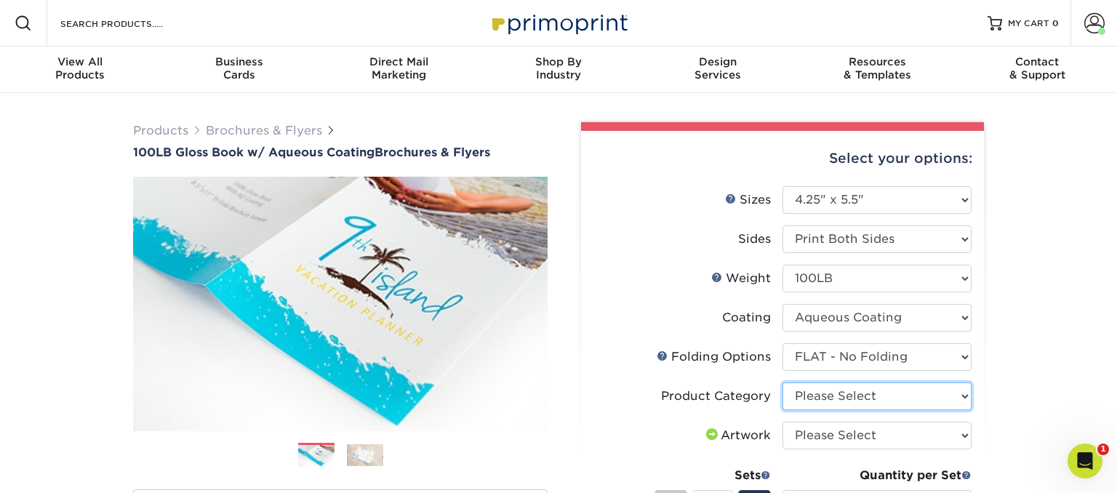
click at [783, 383] on select "Please Select Flyers and Brochures" at bounding box center [877, 397] width 189 height 28
select select "1a668080-6b7c-4174-b399-2c3833b27ef4"
click option "Flyers and Brochures" at bounding box center [0, 0] width 0 height 0
click at [783, 383] on select "Please Select Flyers and Brochures" at bounding box center [877, 397] width 189 height 28
click at [956, 401] on select "Please Select Flyers and Brochures" at bounding box center [877, 397] width 189 height 28
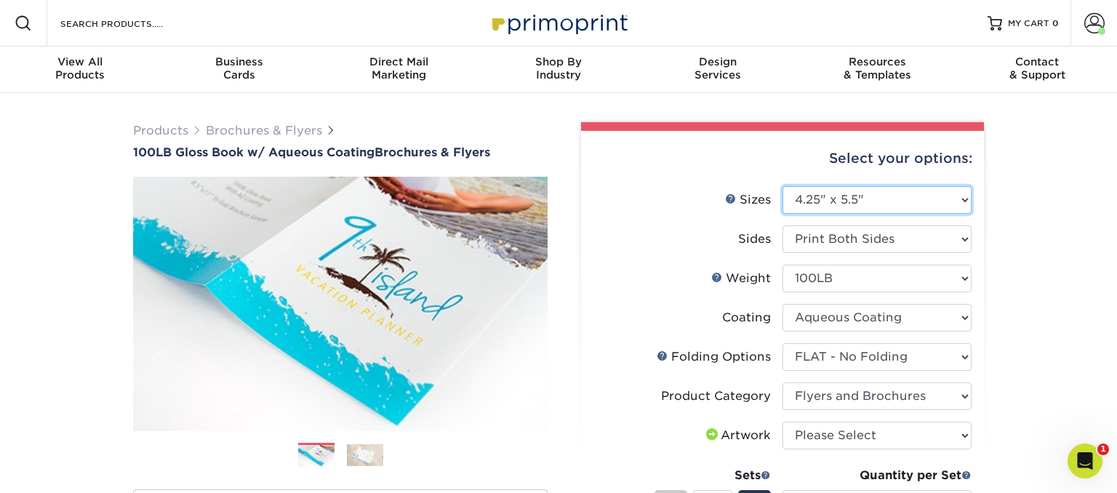
select select "4.00x6.00"
click option "4" x 6"" at bounding box center [0, 0] width 0 height 0
select select "-1"
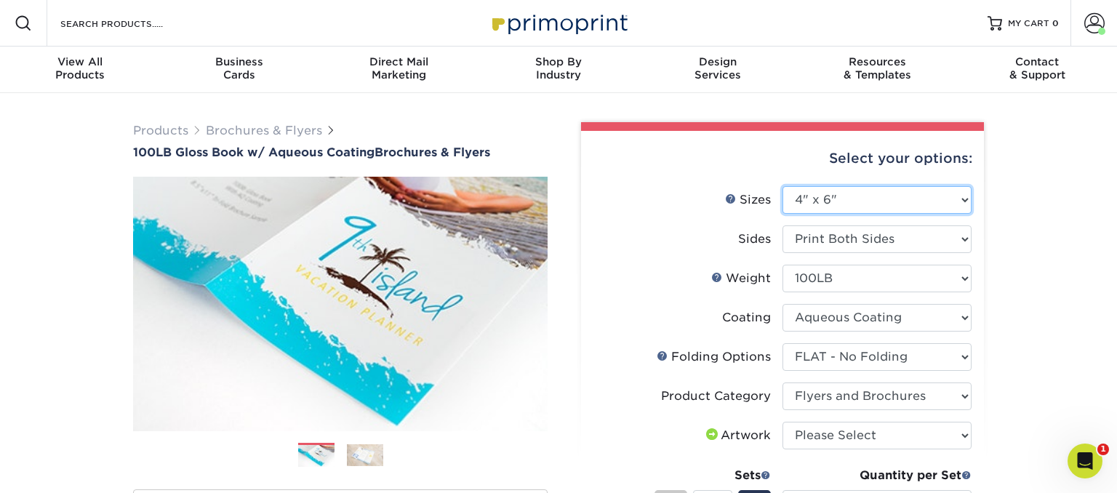
select select "-1"
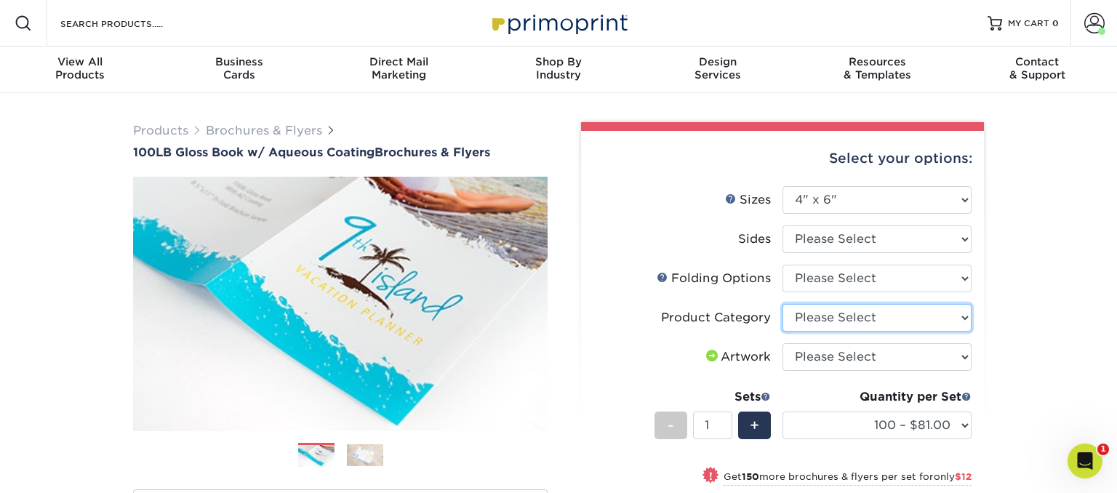
click at [956, 319] on select "Please Select Flyers and Brochures" at bounding box center [877, 318] width 189 height 28
click at [783, 265] on select "Please Select FLAT - No Folding" at bounding box center [877, 279] width 189 height 28
click at [952, 278] on select "Please Select FLAT - No Folding" at bounding box center [877, 279] width 189 height 28
click at [657, 276] on link "Folds Help" at bounding box center [663, 277] width 12 height 12
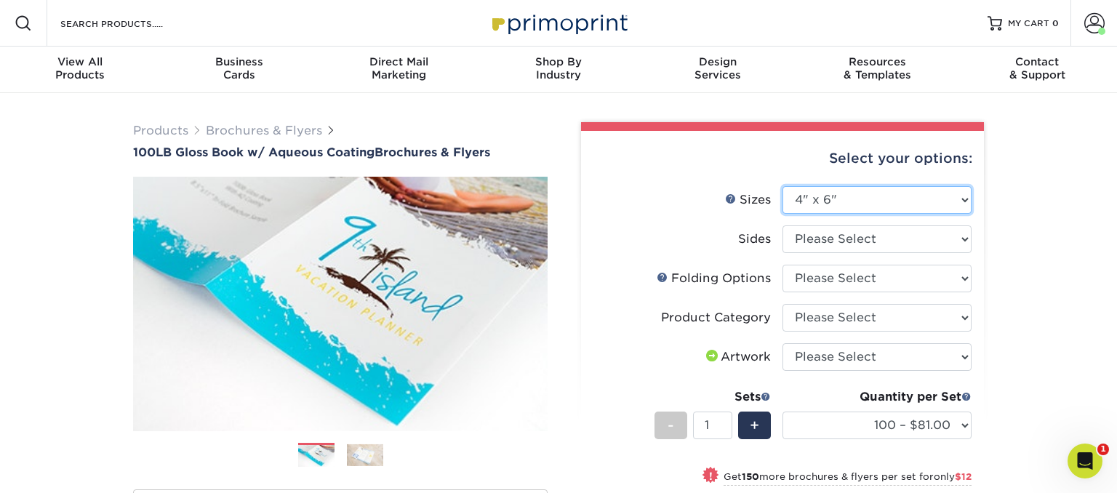
click at [783, 186] on select "Please Select 3.5" x 8.5" 3.5" x 11" 3.67" x 8.5" 4" x 6" 4" x 8.5" 4" x 9" 4" …" at bounding box center [877, 200] width 189 height 28
select select "-1"
click option "Please Select" at bounding box center [0, 0] width 0 height 0
select select
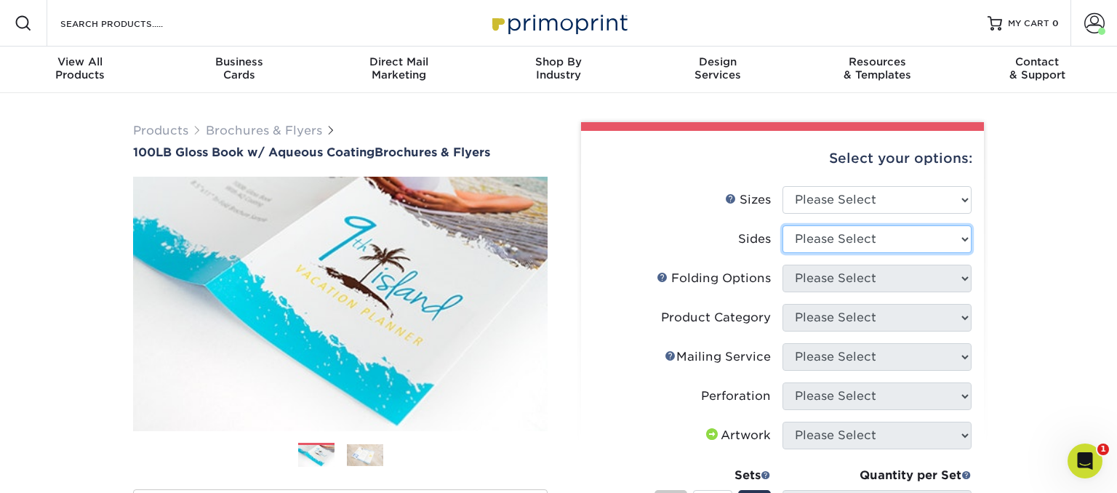
click at [783, 225] on select "Please Select Print Both Sides Print Front Only" at bounding box center [877, 239] width 189 height 28
click at [951, 234] on select "Please Select Print Both Sides Print Front Only" at bounding box center [877, 239] width 189 height 28
click at [783, 225] on select "Please Select Print Both Sides Print Front Only" at bounding box center [877, 239] width 189 height 28
select select "13abbda7-1d64-4f25-8bb2-c179b224825d"
select select
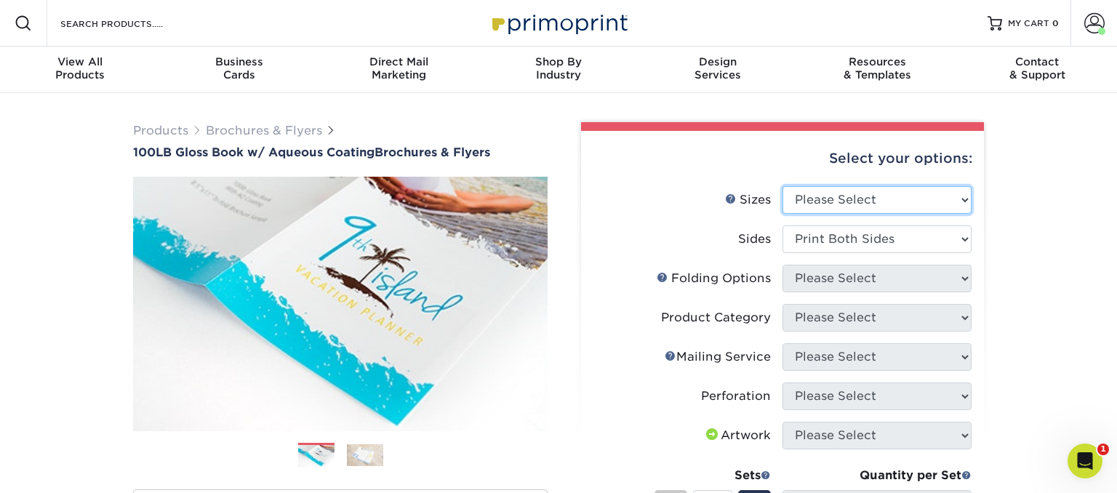
click at [783, 186] on select "Please Select 3.5" x 8.5" 3.5" x 11" 3.67" x 8.5" 4" x 6" 4" x 8.5" 4" x 9" 4" …" at bounding box center [877, 200] width 189 height 28
select select "4.00x8.50"
click option "4" x 8.5"" at bounding box center [0, 0] width 0 height 0
select select "-1"
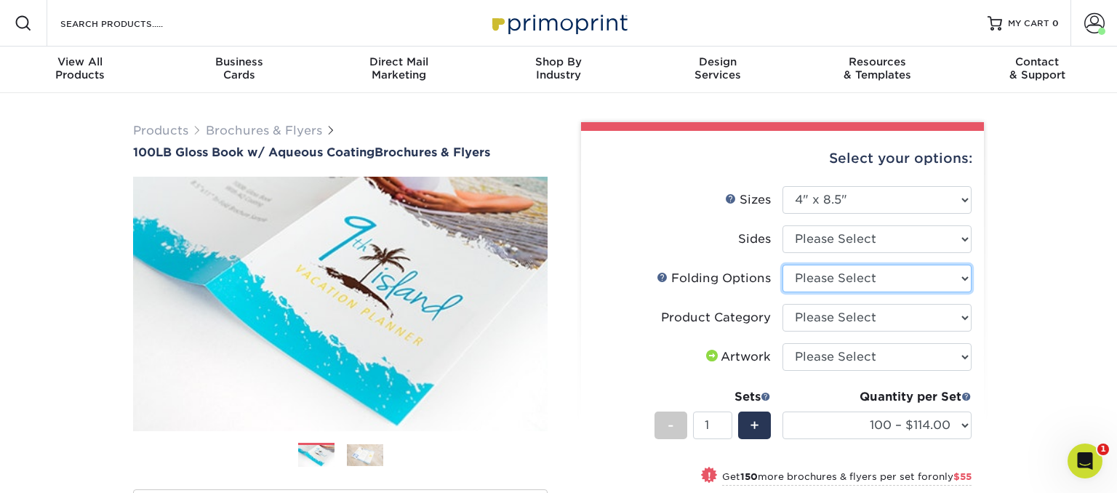
click at [783, 265] on select "Please Select FLAT - No Folding Tri-Fold / Letter Fold Z-Fold Half-Fold" at bounding box center [877, 279] width 189 height 28
click at [959, 282] on select "Please Select FLAT - No Folding Tri-Fold / Letter Fold Z-Fold Half-Fold" at bounding box center [877, 279] width 189 height 28
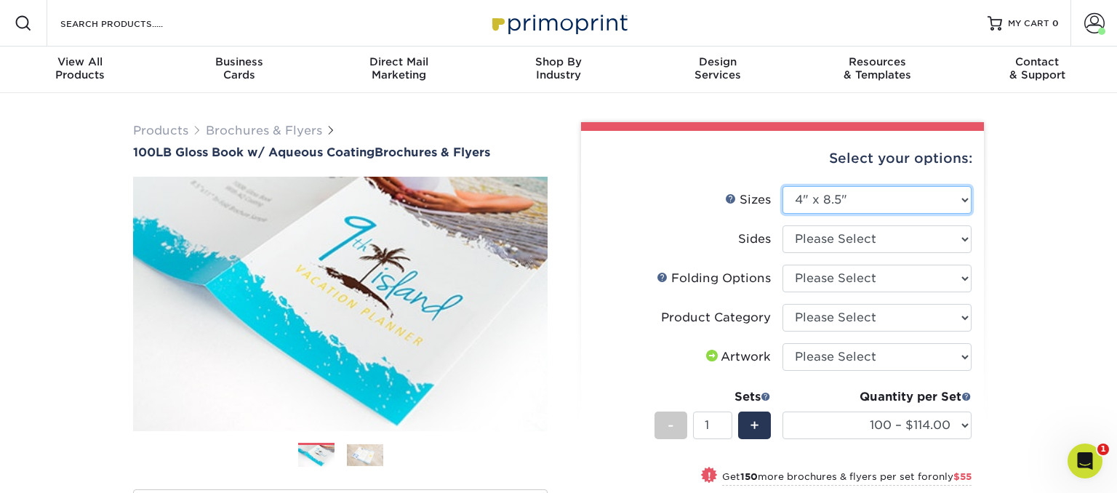
click at [783, 186] on select "Please Select 3.5" x 8.5" 3.5" x 11" 3.67" x 8.5" 4" x 6" 4" x 8.5" 4" x 9" 4" …" at bounding box center [877, 200] width 189 height 28
select select "5.50x8.50"
click option "5.5" x 8.5"" at bounding box center [0, 0] width 0 height 0
select select
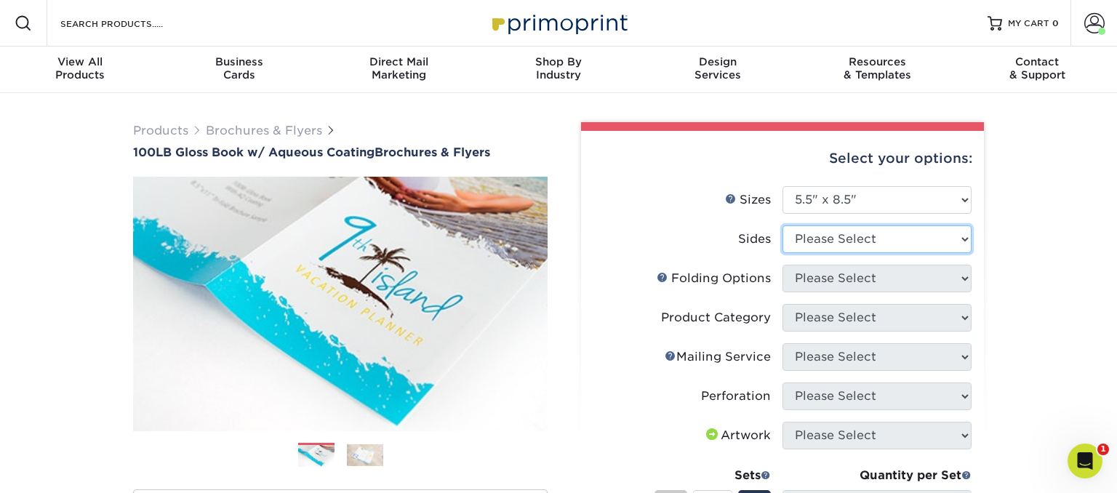
click at [783, 225] on select "Please Select Print Both Sides Print Front Only" at bounding box center [877, 239] width 189 height 28
select select "13abbda7-1d64-4f25-8bb2-c179b224825d"
select select "-1"
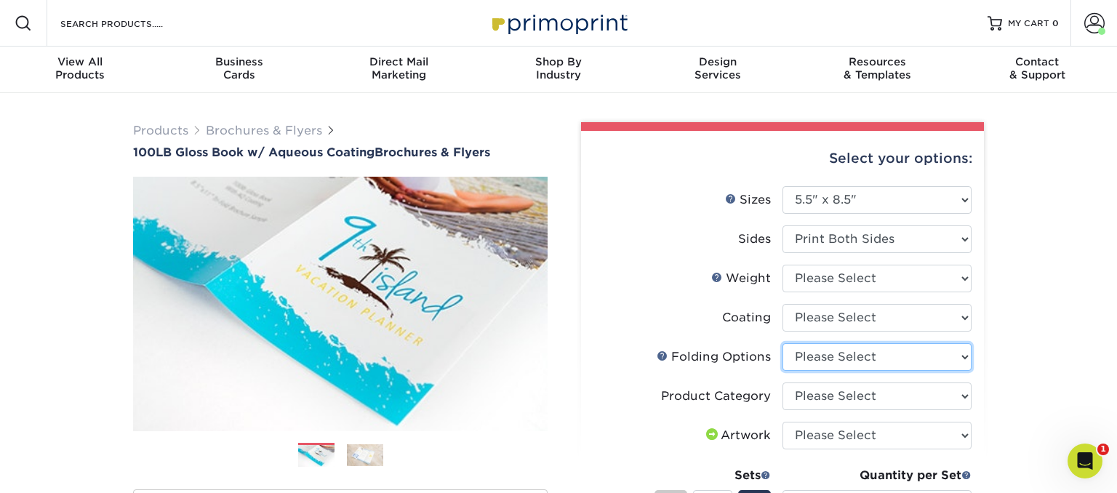
click at [783, 343] on select "Please Select FLAT - No Folding Tri-Fold / Letter Fold Z-Fold Half-Fold" at bounding box center [877, 357] width 189 height 28
click at [657, 356] on link "Folds Help" at bounding box center [663, 356] width 12 height 12
select select "9589f320-e91f-48ce-a0d7-3badd39f2c14"
click option "Half-Fold" at bounding box center [0, 0] width 0 height 0
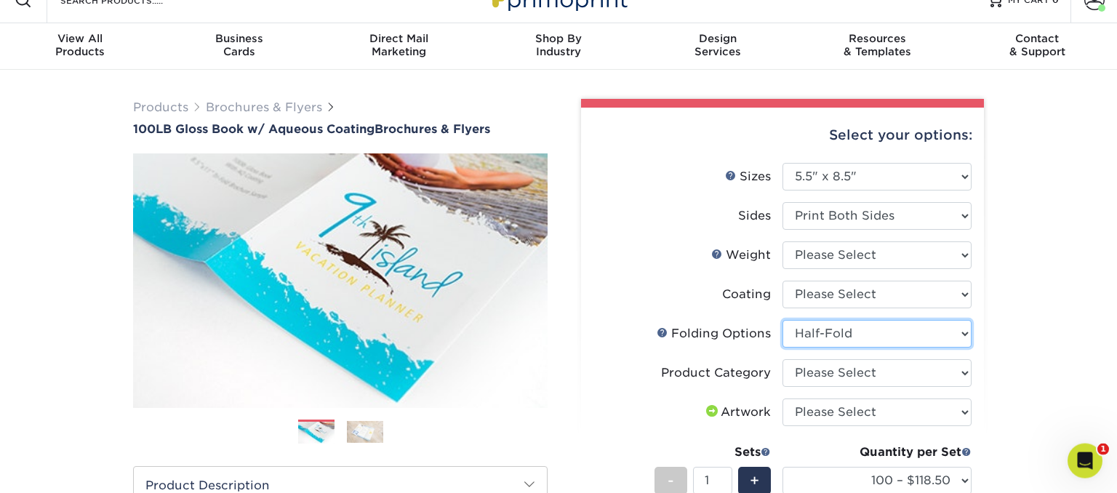
scroll to position [76, 0]
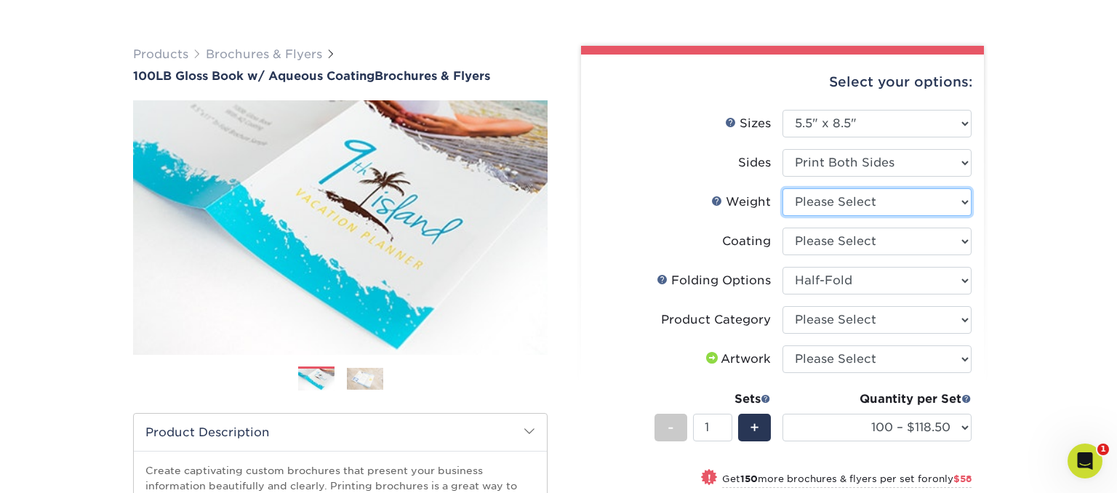
click at [783, 188] on select "Please Select 100LB" at bounding box center [877, 202] width 189 height 28
select select "100LB"
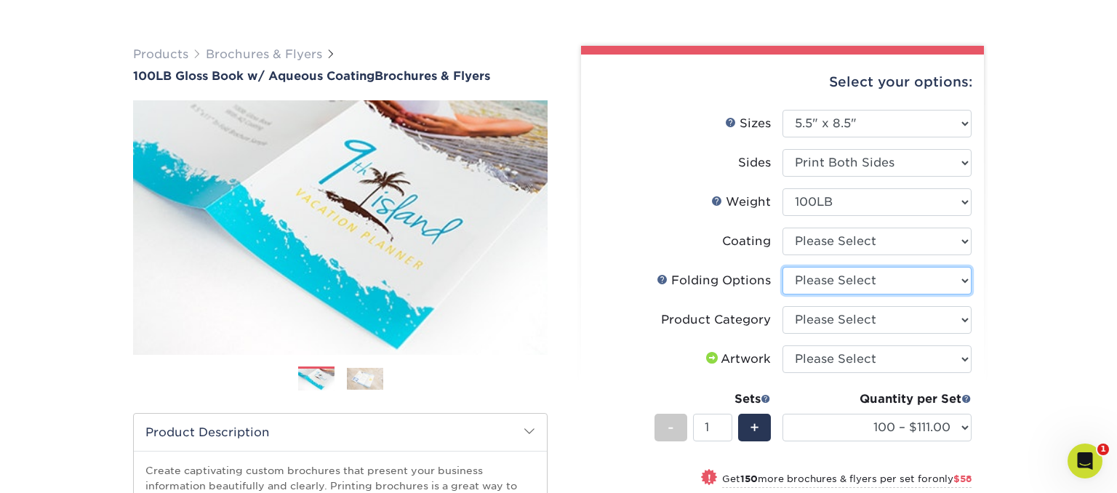
click at [783, 267] on select "Please Select FLAT - No Folding Tri-Fold / Letter Fold Z-Fold Half-Fold" at bounding box center [877, 281] width 189 height 28
select select "9589f320-e91f-48ce-a0d7-3badd39f2c14"
click option "Half-Fold" at bounding box center [0, 0] width 0 height 0
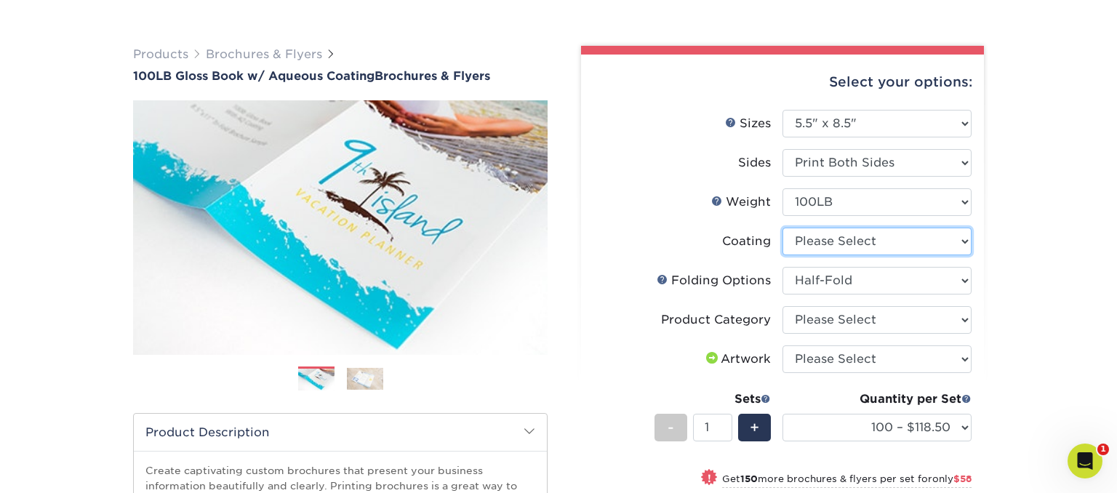
click at [783, 228] on select at bounding box center [877, 242] width 189 height 28
select select "d41dab50-ff65-4f4f-bb17-2afe4d36ae33"
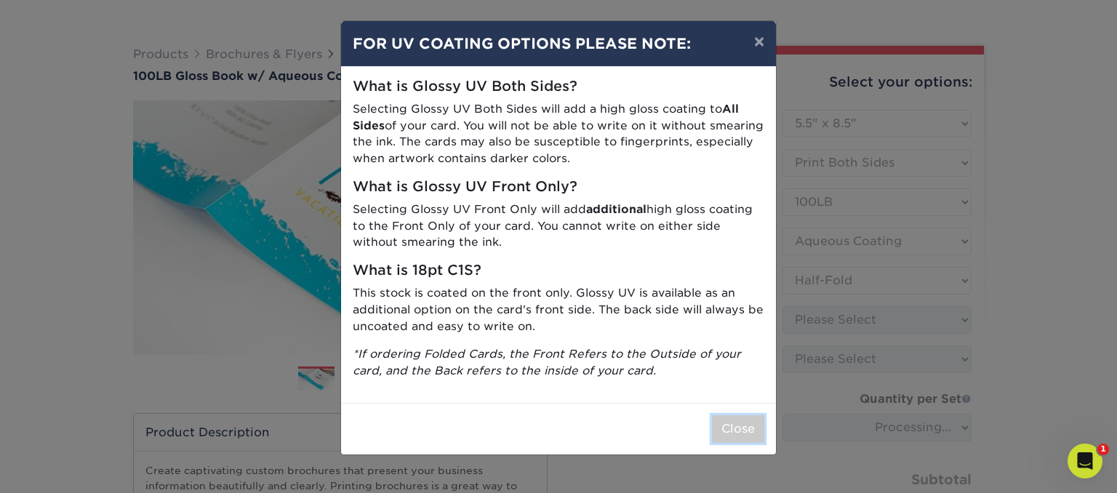
click at [746, 432] on button "Close" at bounding box center [738, 429] width 52 height 28
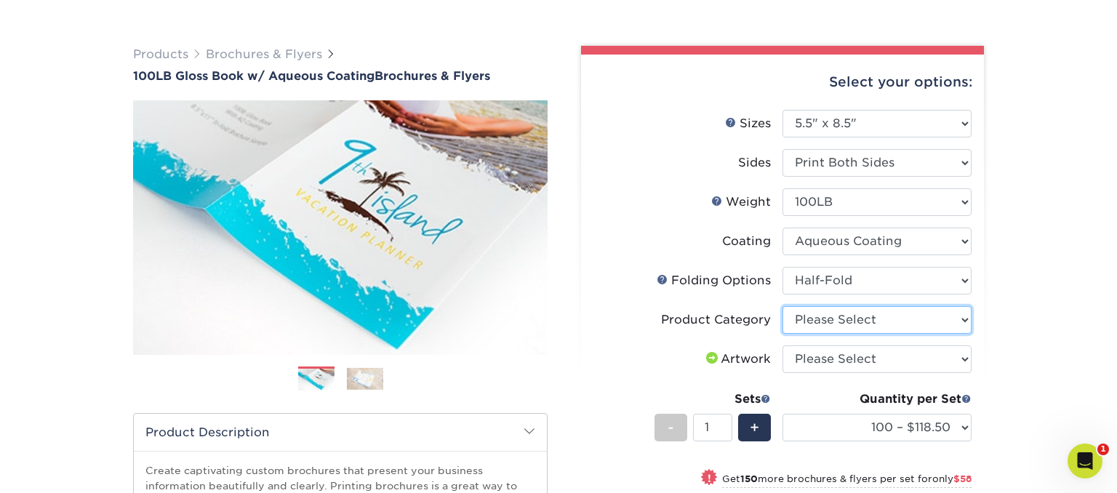
click at [783, 306] on select "Please Select Flyers and Brochures" at bounding box center [877, 320] width 189 height 28
select select "1a668080-6b7c-4174-b399-2c3833b27ef4"
click option "Flyers and Brochures" at bounding box center [0, 0] width 0 height 0
click at [1041, 339] on div "Products Brochures & Flyers 100LB Gloss Book w/ Aqueous Coating Brochures & Fly…" at bounding box center [558, 405] width 1117 height 776
